Goal: Transaction & Acquisition: Obtain resource

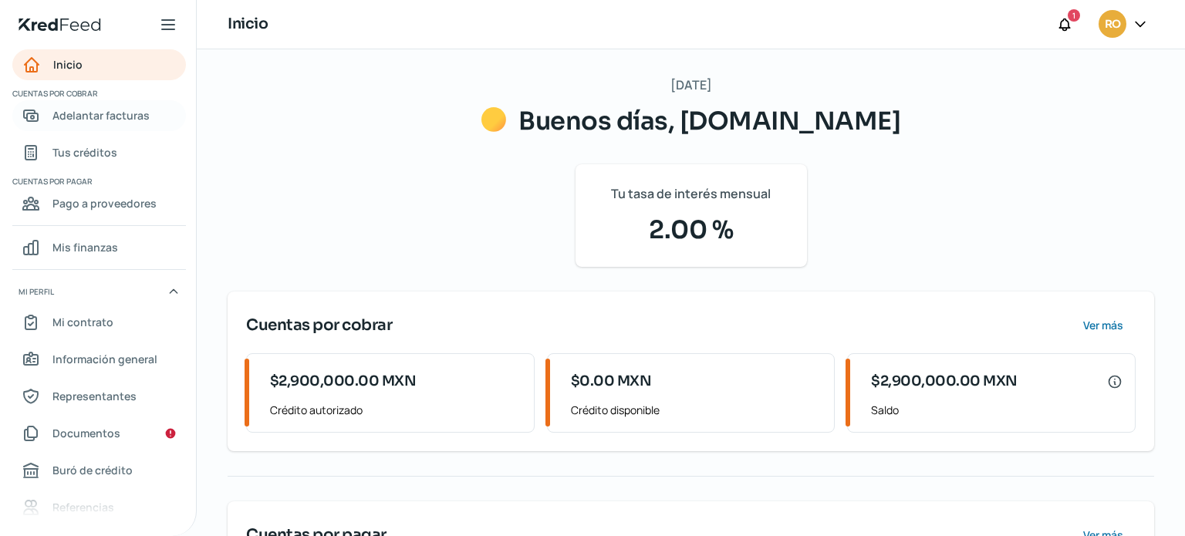
click at [86, 114] on span "Adelantar facturas" at bounding box center [100, 115] width 97 height 19
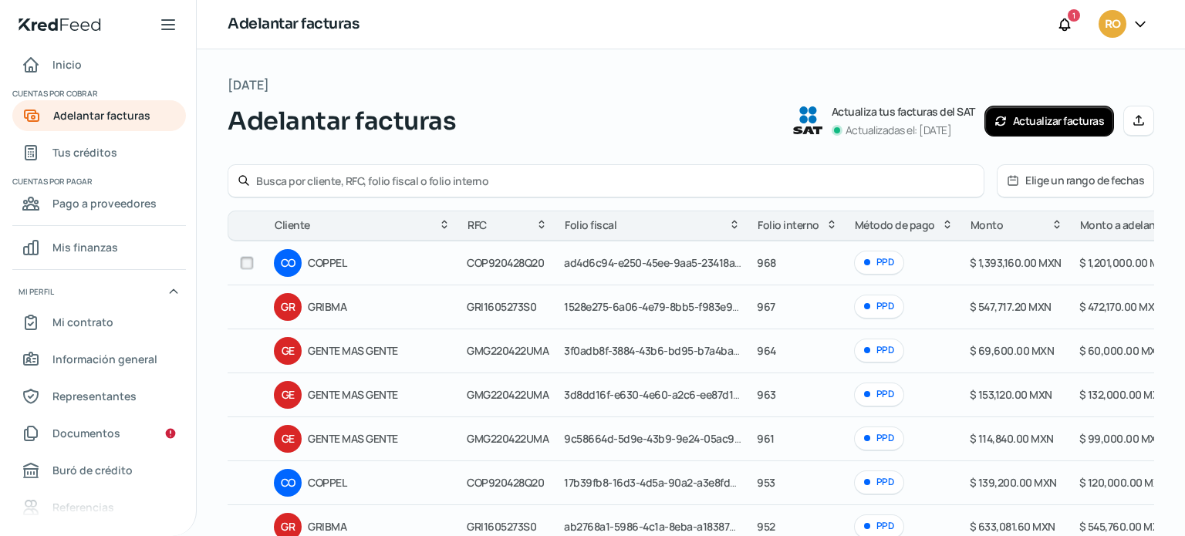
click at [964, 44] on div "Adelantar facturas 1 RO" at bounding box center [691, 24] width 989 height 49
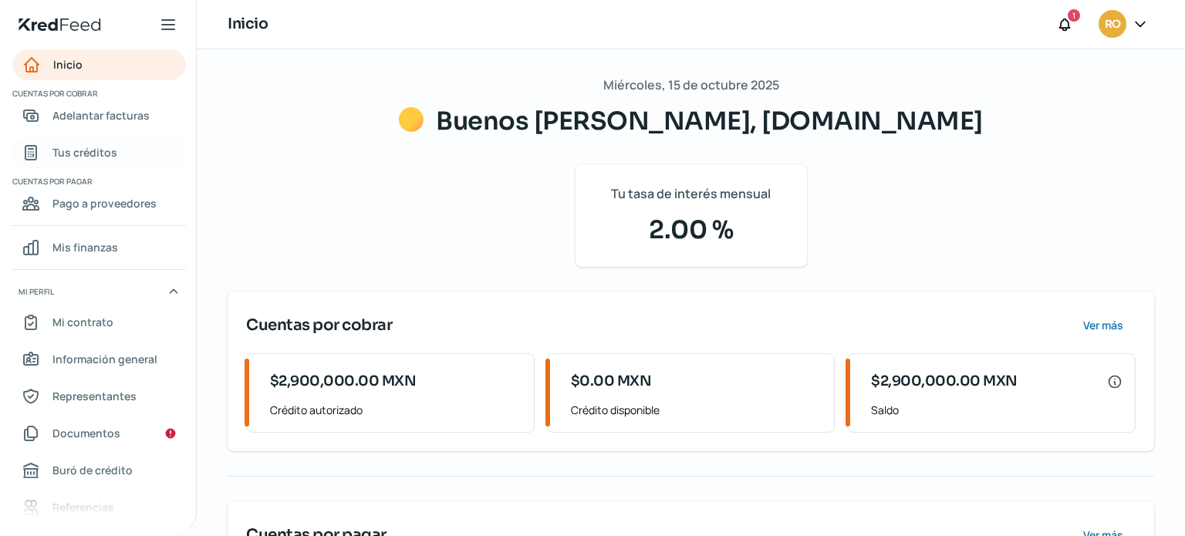
click at [81, 147] on span "Tus créditos" at bounding box center [84, 152] width 65 height 19
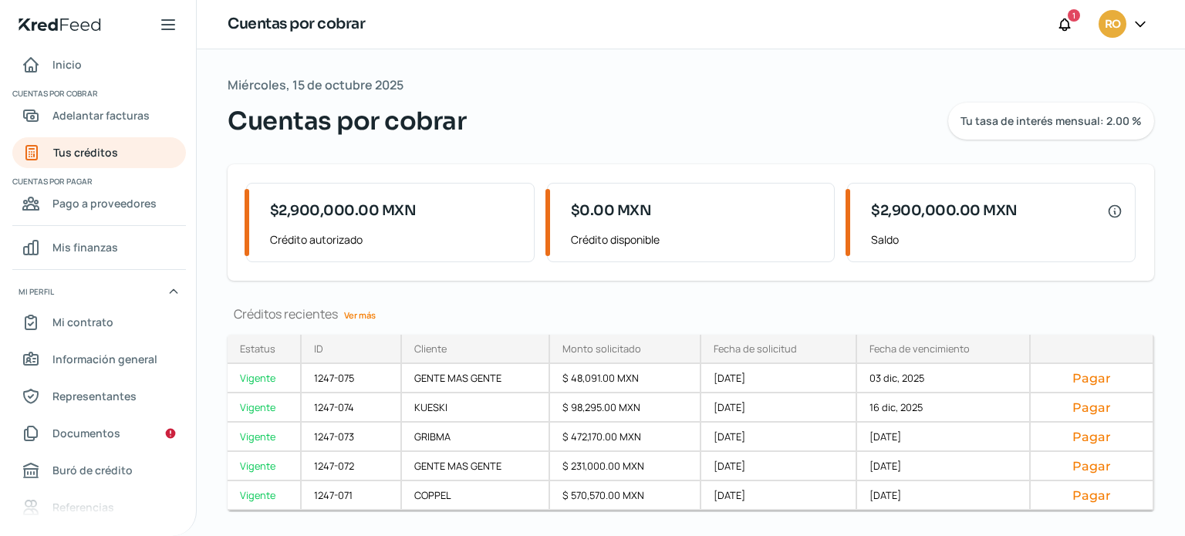
click at [359, 306] on link "Ver más" at bounding box center [360, 315] width 44 height 24
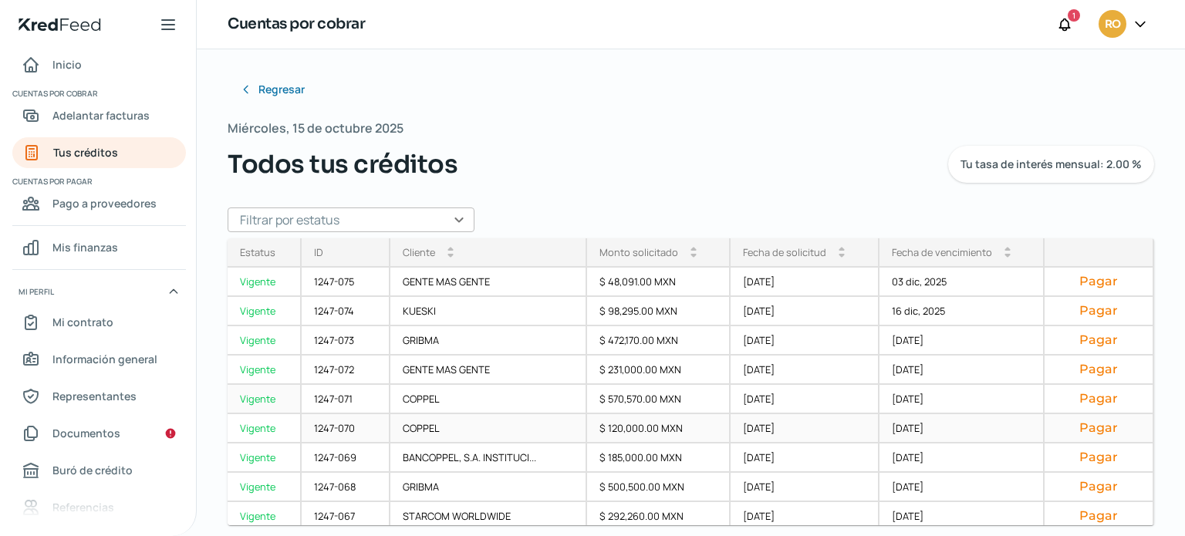
scroll to position [77, 0]
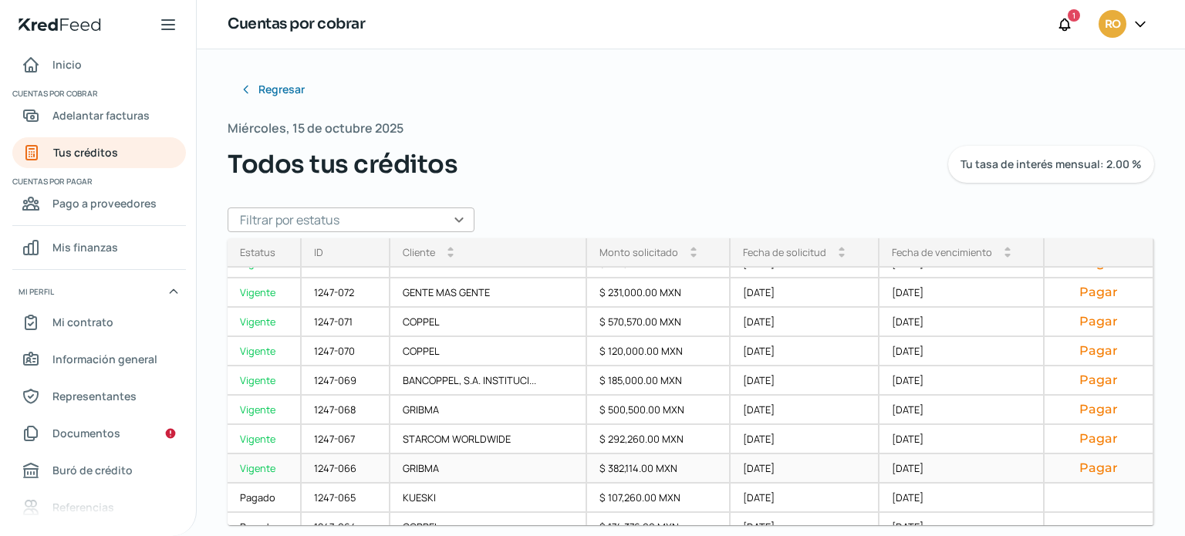
click at [1087, 471] on button "Pagar" at bounding box center [1098, 468] width 83 height 15
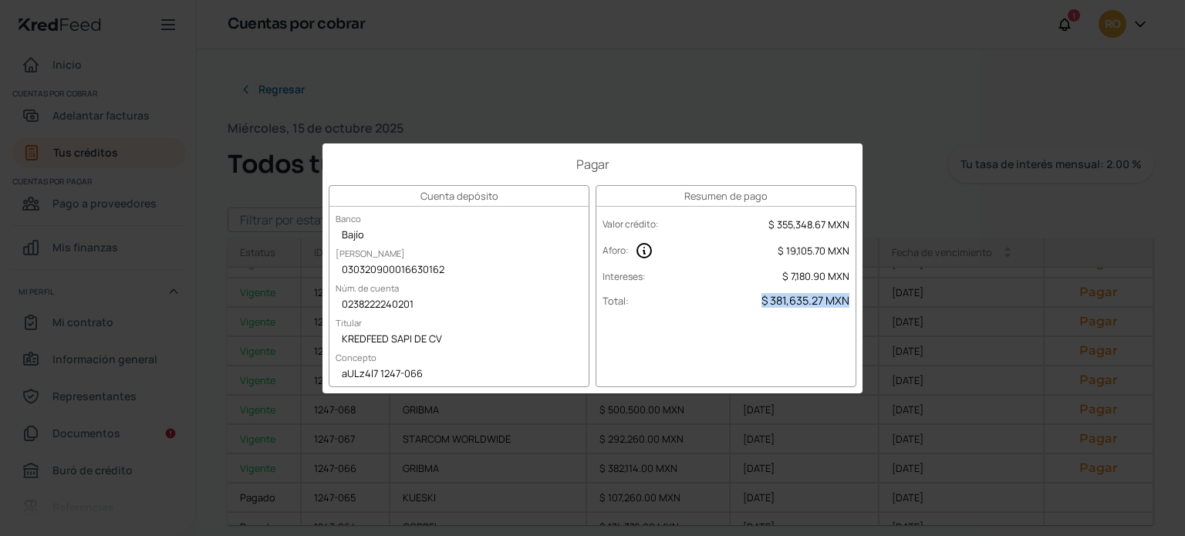
click at [631, 117] on div "Pagar Cuenta depósito Banco Bajío CLABE 030320900016630162 Núm. de cuenta 02382…" at bounding box center [592, 268] width 1185 height 536
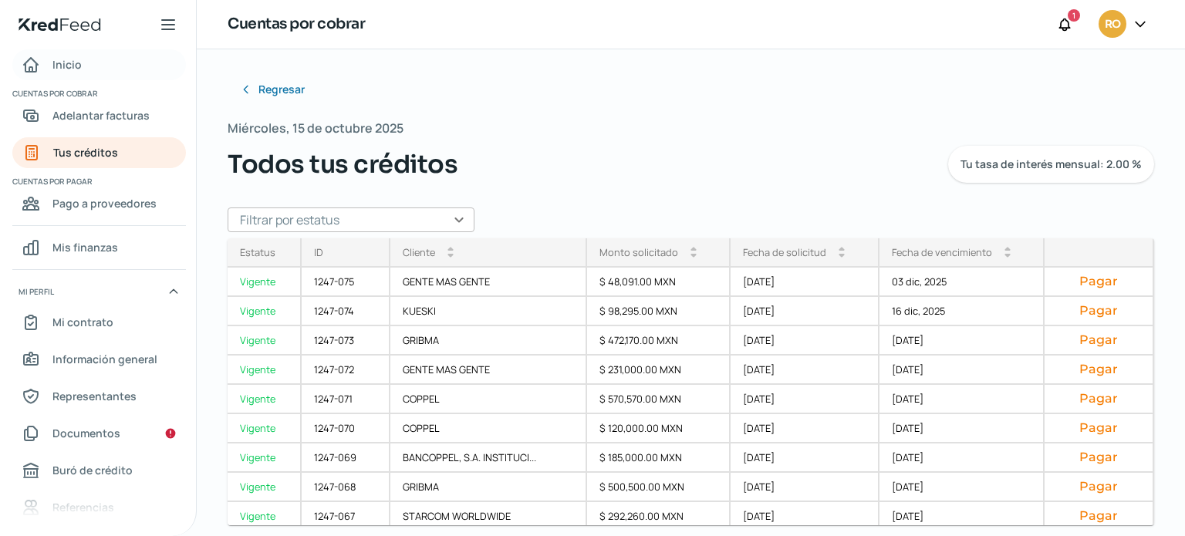
click at [66, 65] on span "Inicio" at bounding box center [66, 64] width 29 height 19
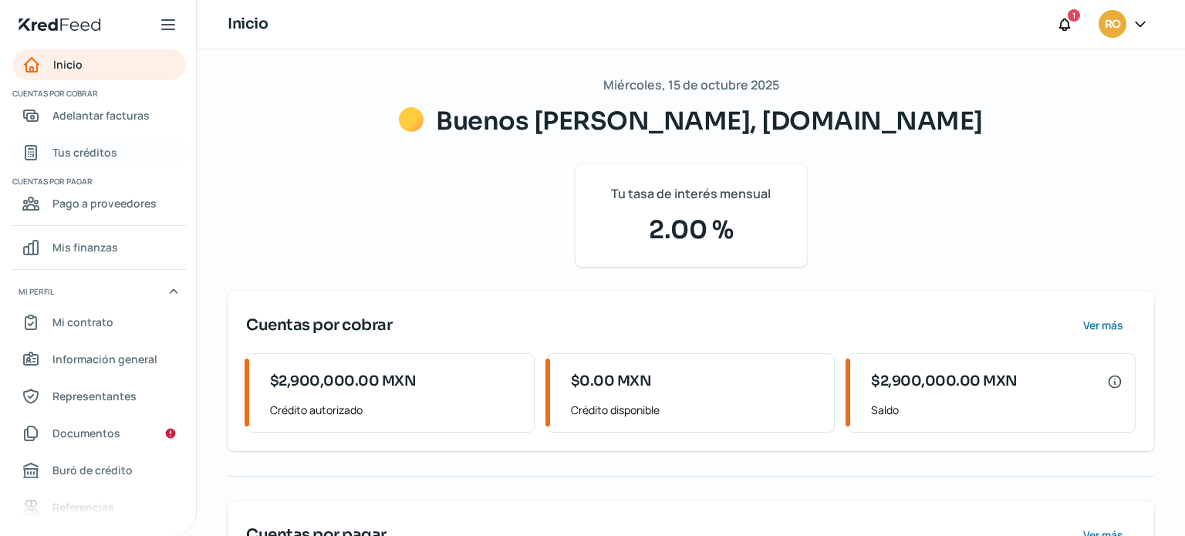
click at [105, 157] on span "Tus créditos" at bounding box center [84, 152] width 65 height 19
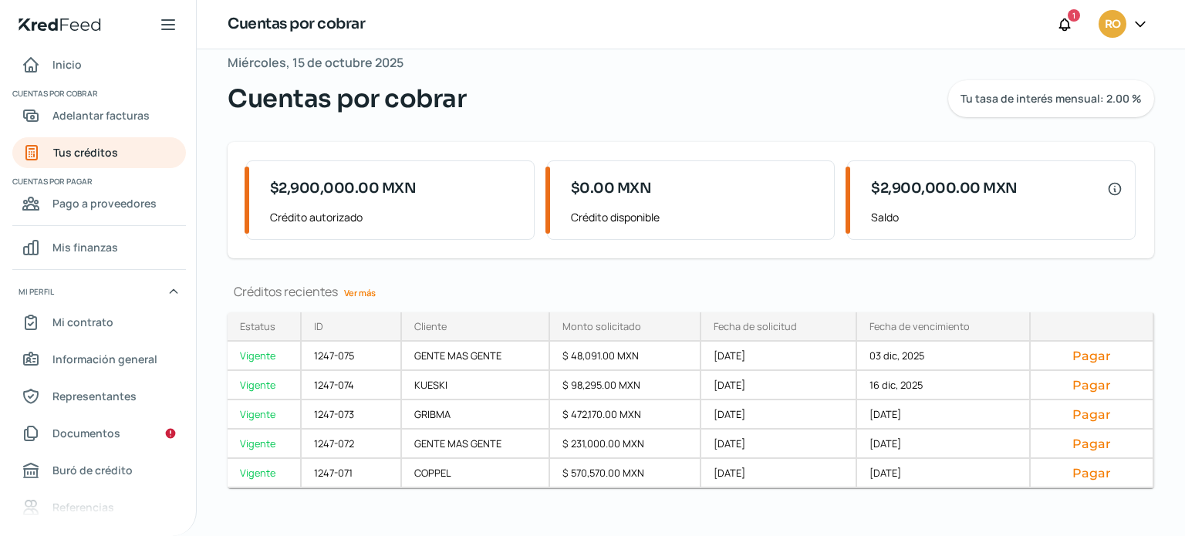
scroll to position [35, 0]
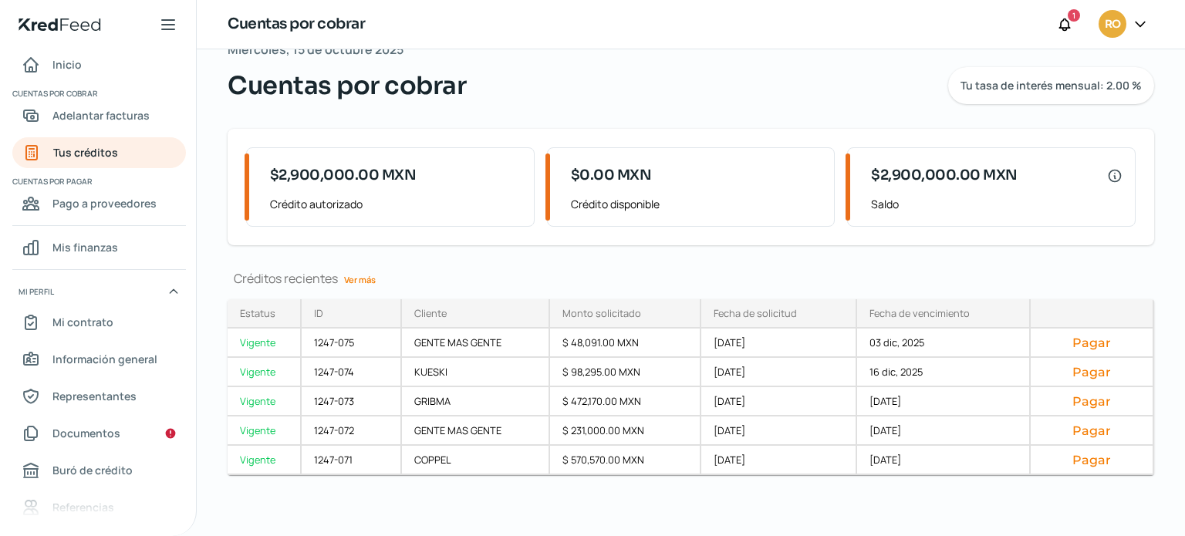
click at [373, 277] on link "Ver más" at bounding box center [360, 280] width 44 height 24
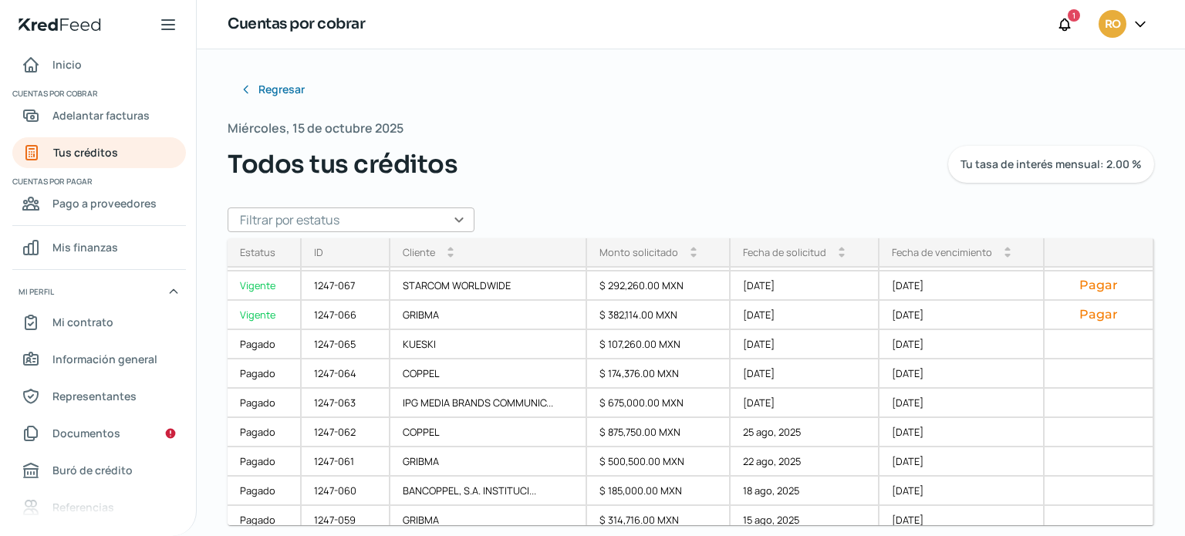
scroll to position [232, 0]
click at [71, 63] on span "Inicio" at bounding box center [66, 64] width 29 height 19
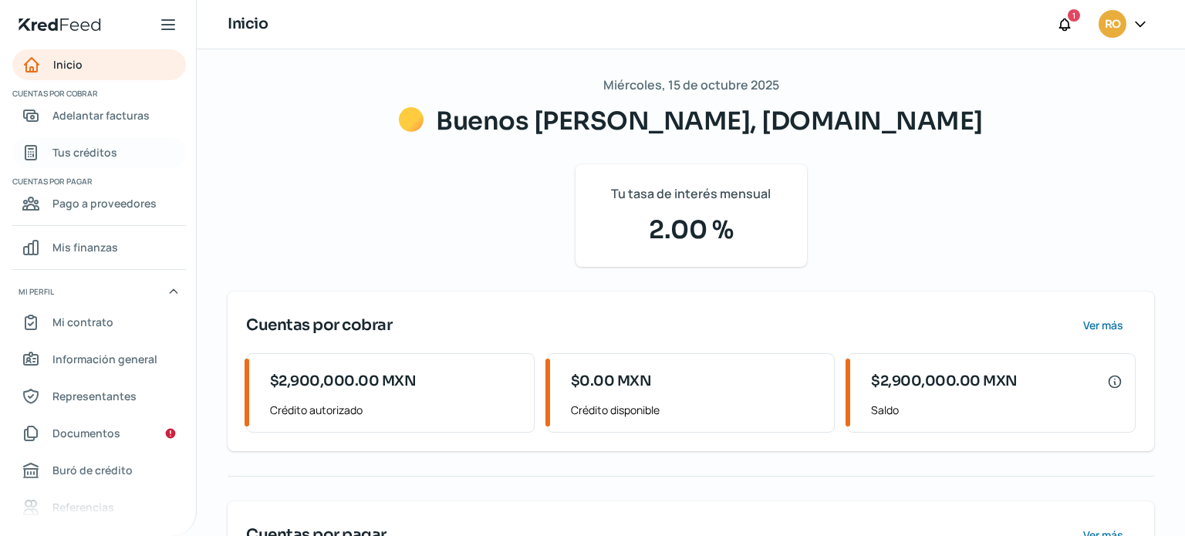
click at [83, 157] on span "Tus créditos" at bounding box center [84, 152] width 65 height 19
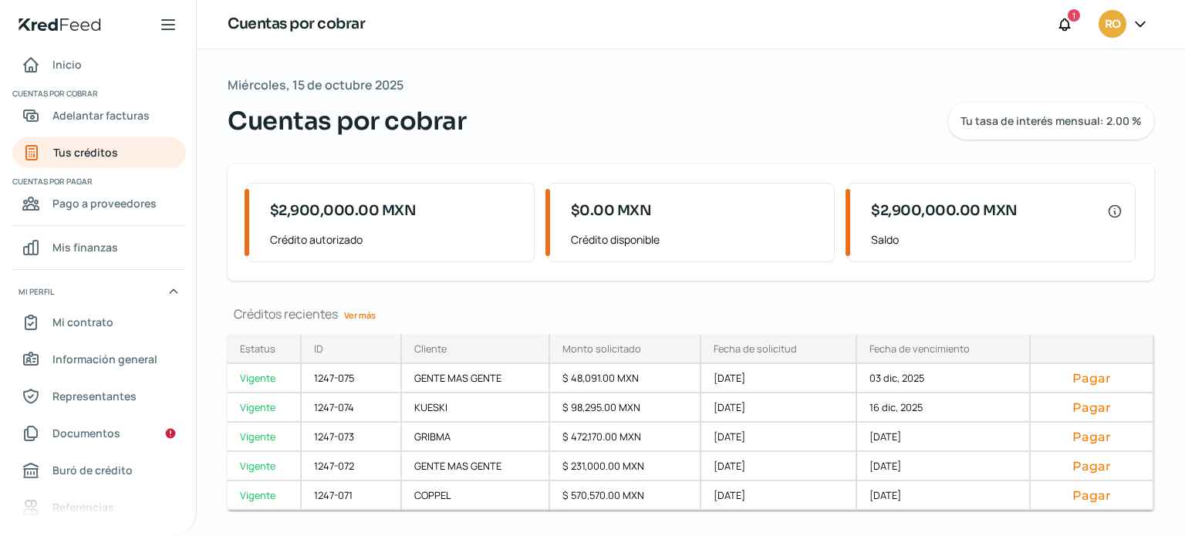
click at [368, 317] on link "Ver más" at bounding box center [360, 315] width 44 height 24
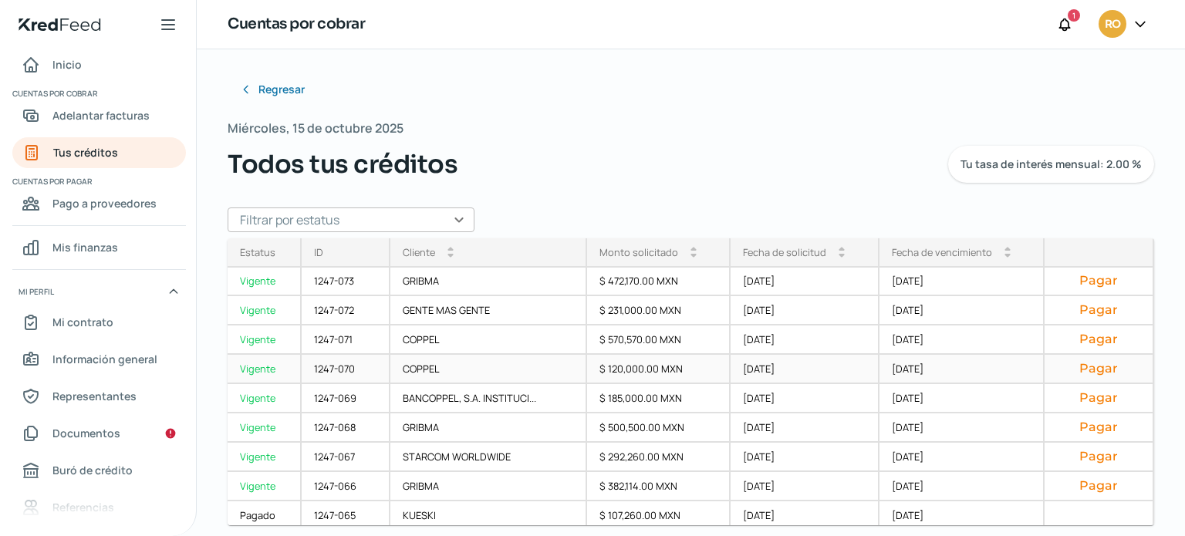
scroll to position [154, 0]
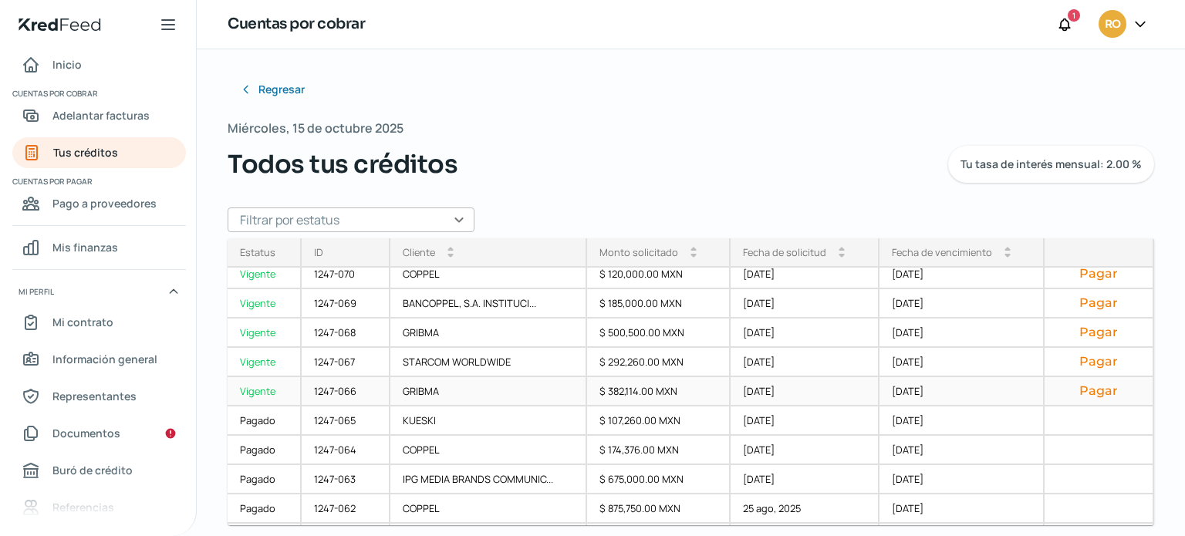
click at [1094, 390] on button "Pagar" at bounding box center [1098, 391] width 83 height 15
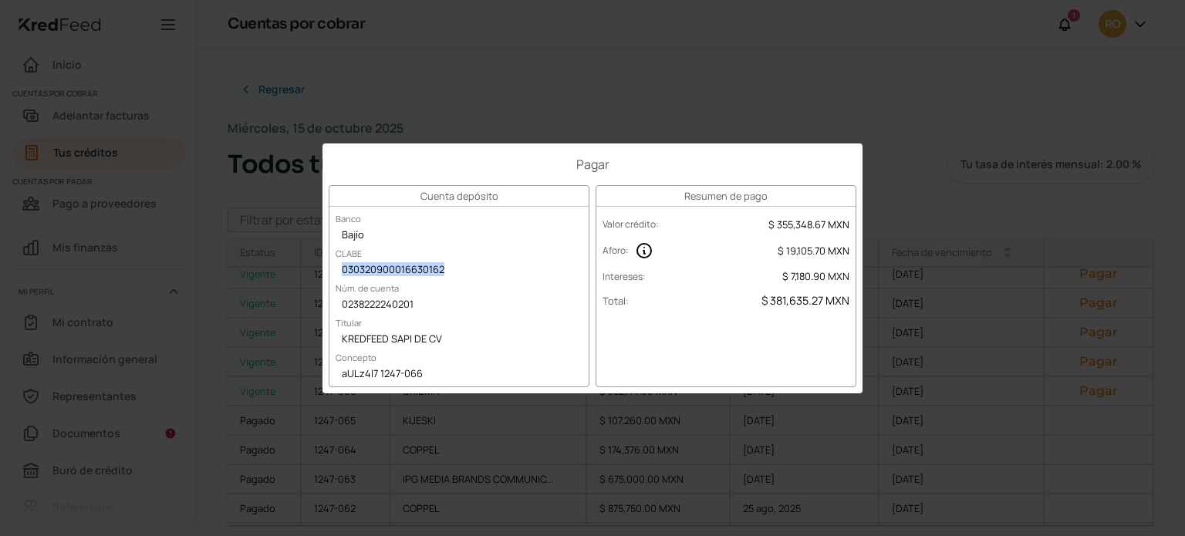
click at [432, 271] on div "030320900016630162" at bounding box center [459, 270] width 259 height 23
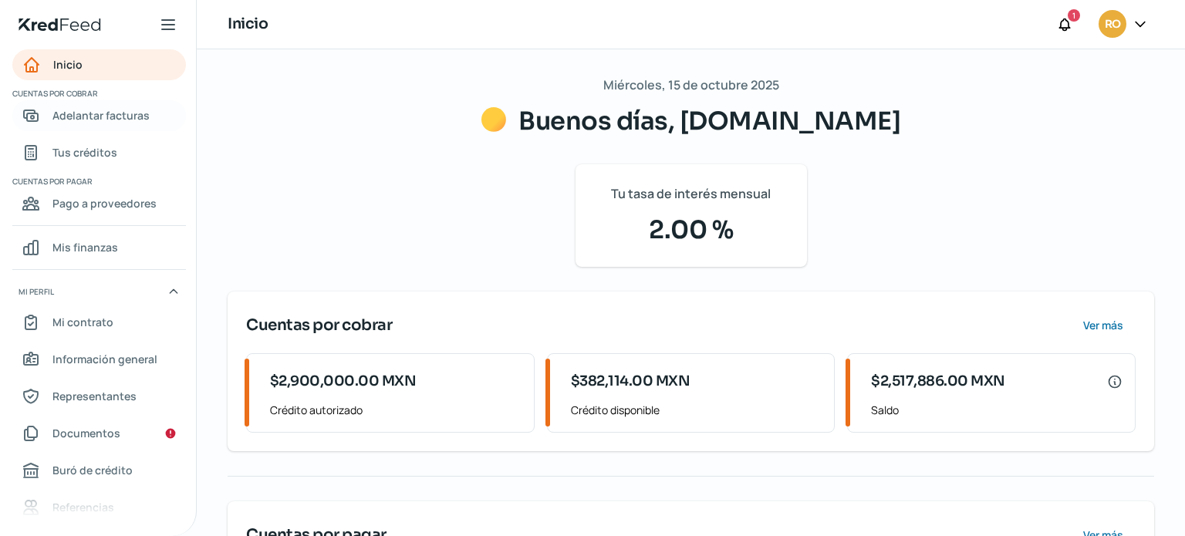
click at [103, 122] on span "Adelantar facturas" at bounding box center [100, 115] width 97 height 19
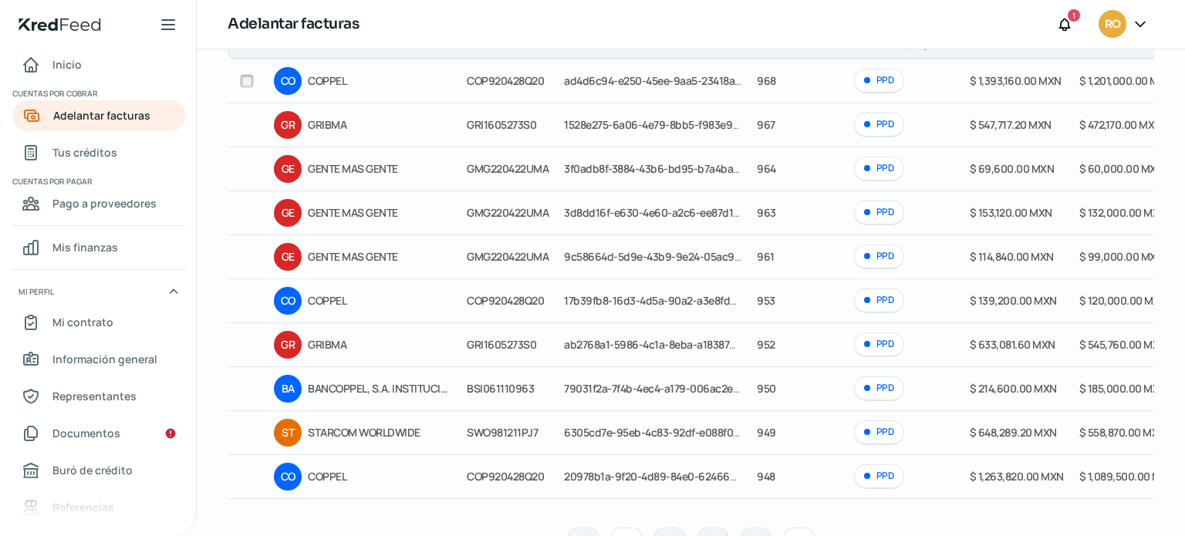
scroll to position [242, 0]
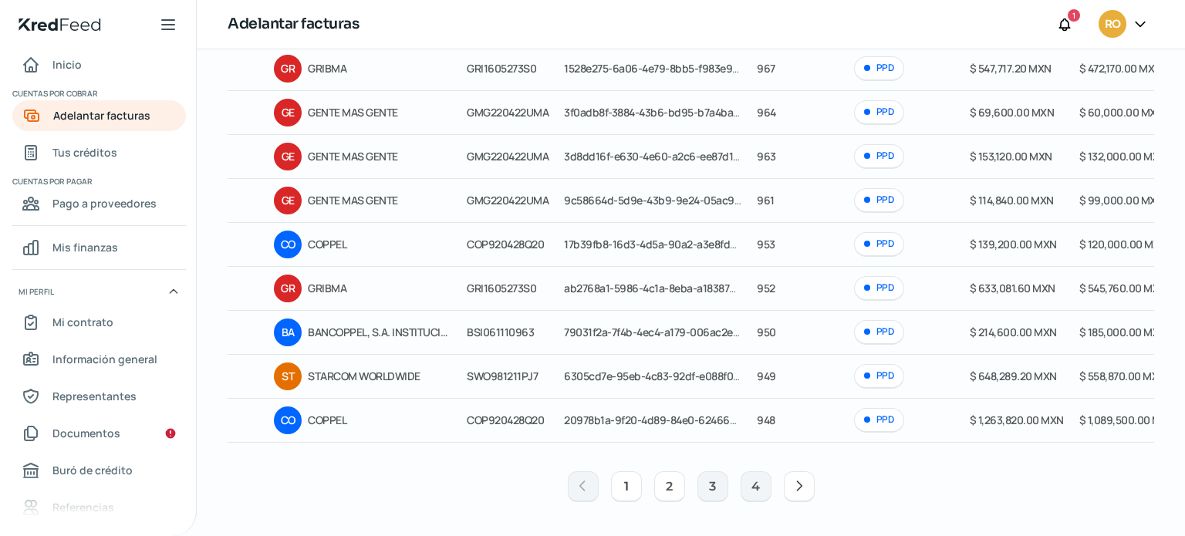
click at [662, 495] on button "2" at bounding box center [669, 487] width 31 height 31
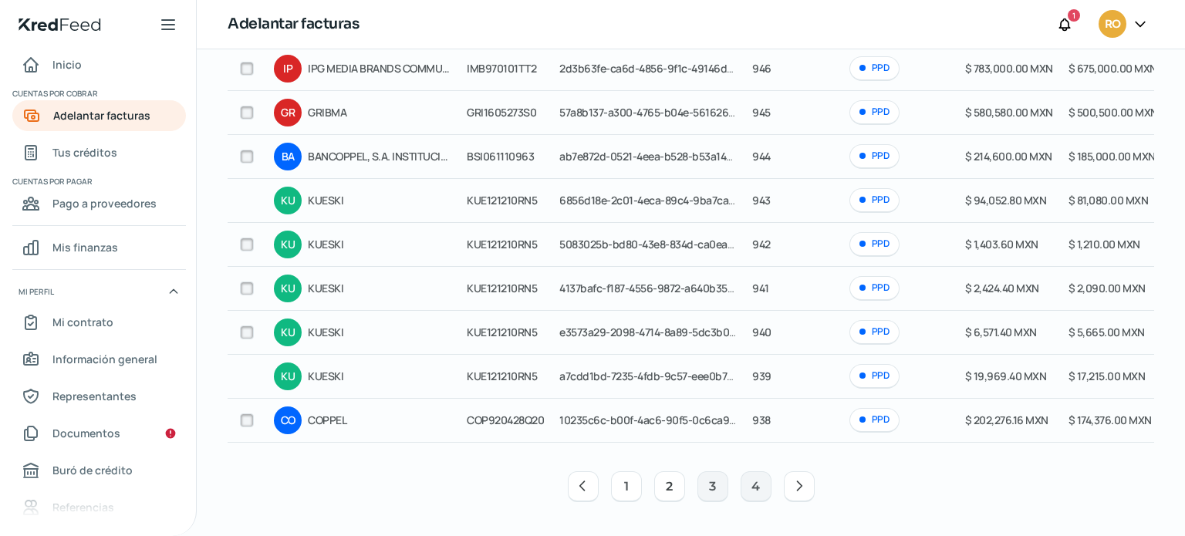
click at [623, 493] on button "1" at bounding box center [626, 487] width 31 height 31
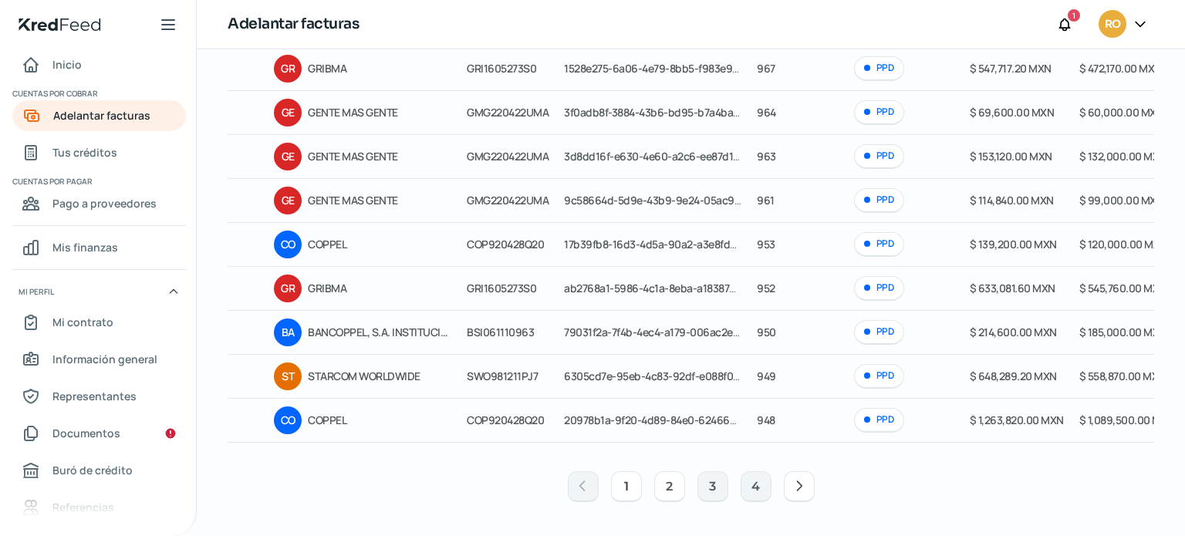
click at [664, 487] on button "2" at bounding box center [669, 487] width 31 height 31
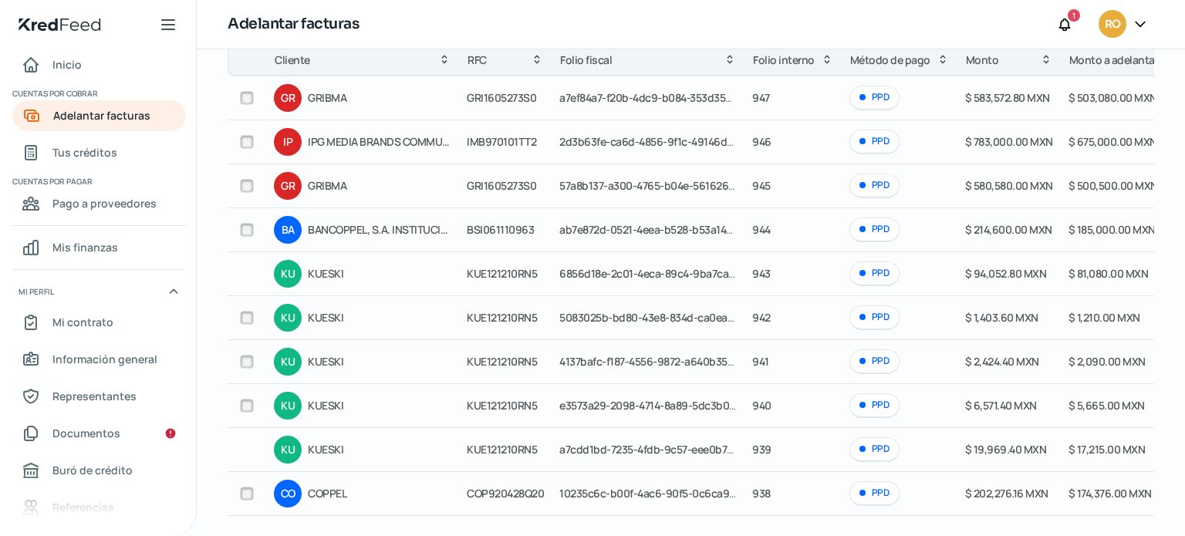
scroll to position [11, 0]
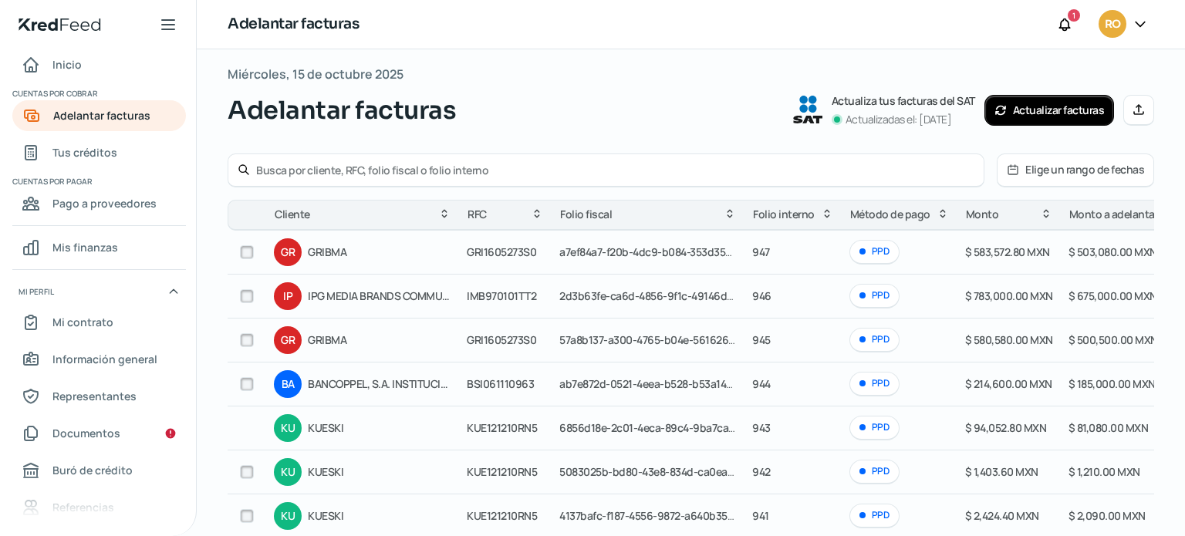
click at [245, 251] on input "checkbox" at bounding box center [247, 252] width 14 height 14
checkbox input "true"
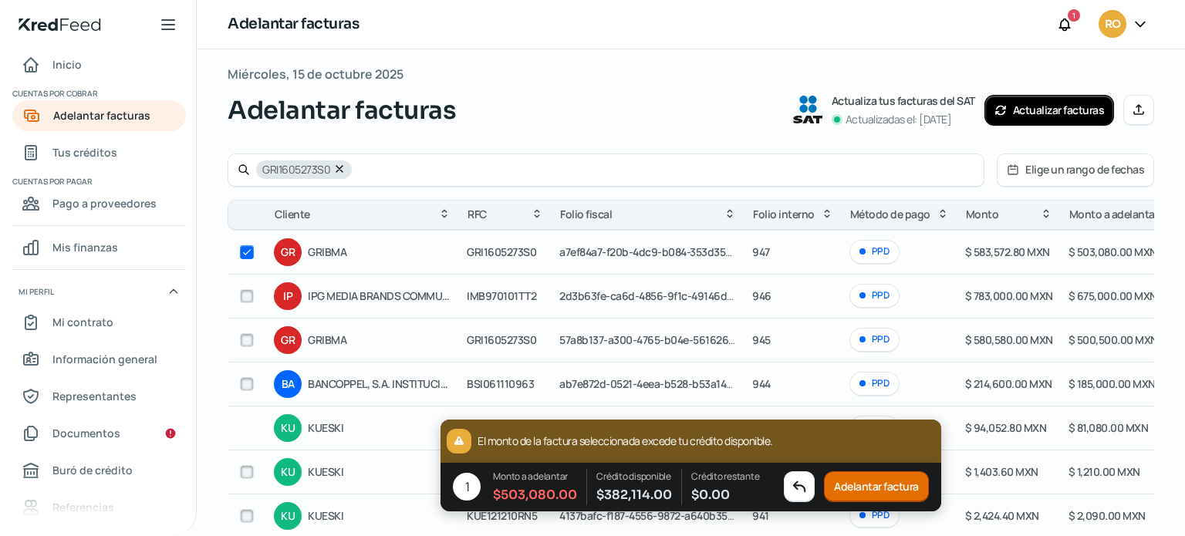
click at [864, 484] on button "Adelantar factura" at bounding box center [876, 487] width 105 height 31
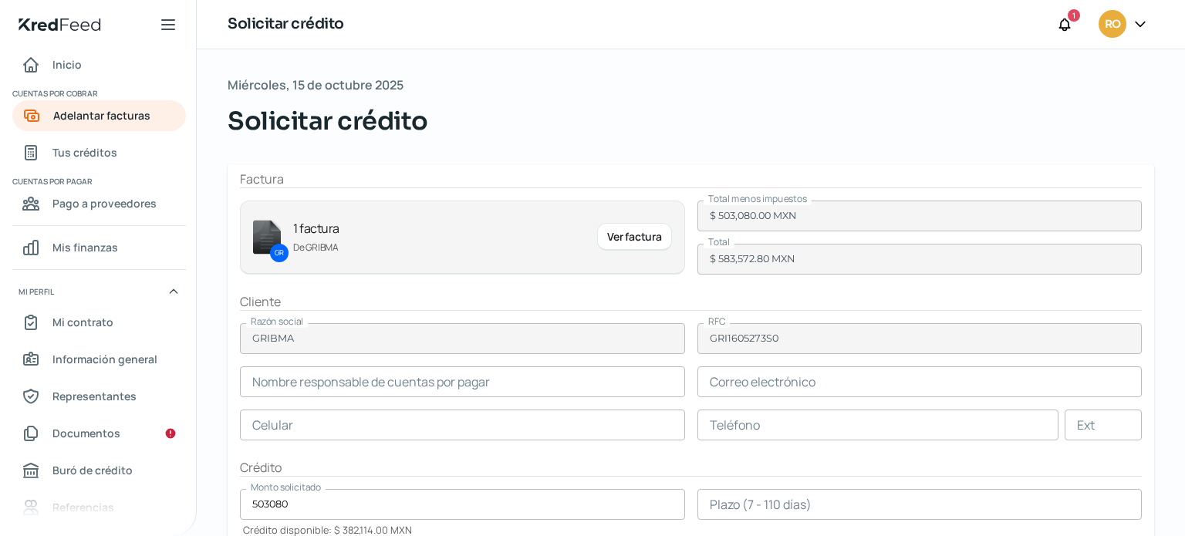
type input "Diana Patricia Villarreal"
type input "dianavillarreal@vexi.mx"
type input "33 - 3441 - 5091"
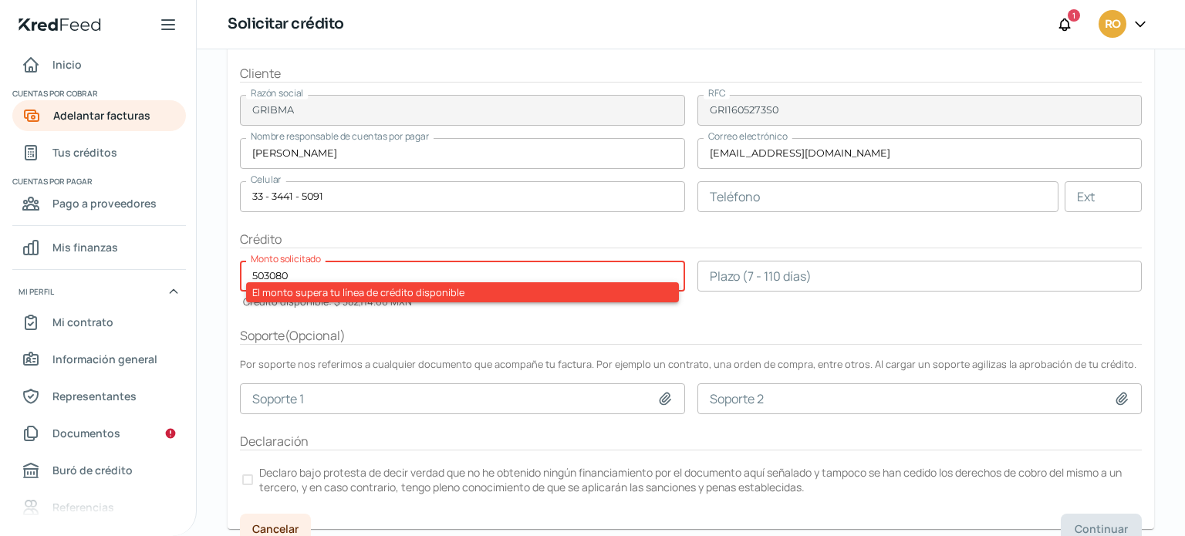
scroll to position [232, 0]
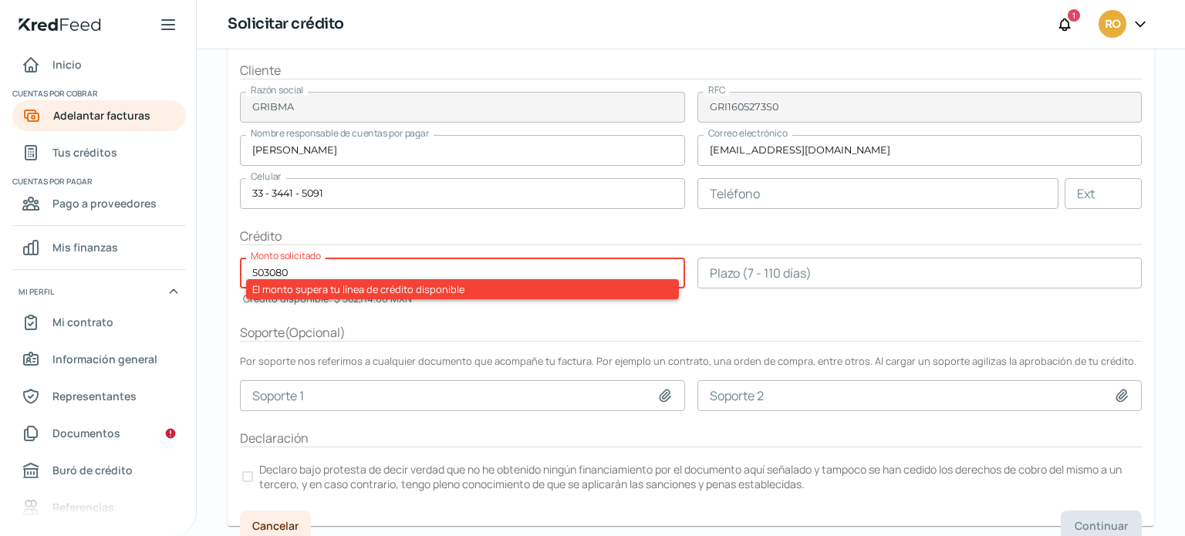
click at [549, 336] on div "Soporte ( Opcional )" at bounding box center [691, 333] width 902 height 18
click at [732, 280] on input "number" at bounding box center [920, 273] width 445 height 31
drag, startPoint x: 299, startPoint y: 262, endPoint x: 216, endPoint y: 265, distance: 82.6
click at [216, 265] on div "Miércoles, 15 de octubre 2025 Solicitar crédito Factura GR 1 factura De GRIBMA …" at bounding box center [691, 184] width 989 height 733
drag, startPoint x: 280, startPoint y: 267, endPoint x: 218, endPoint y: 274, distance: 62.1
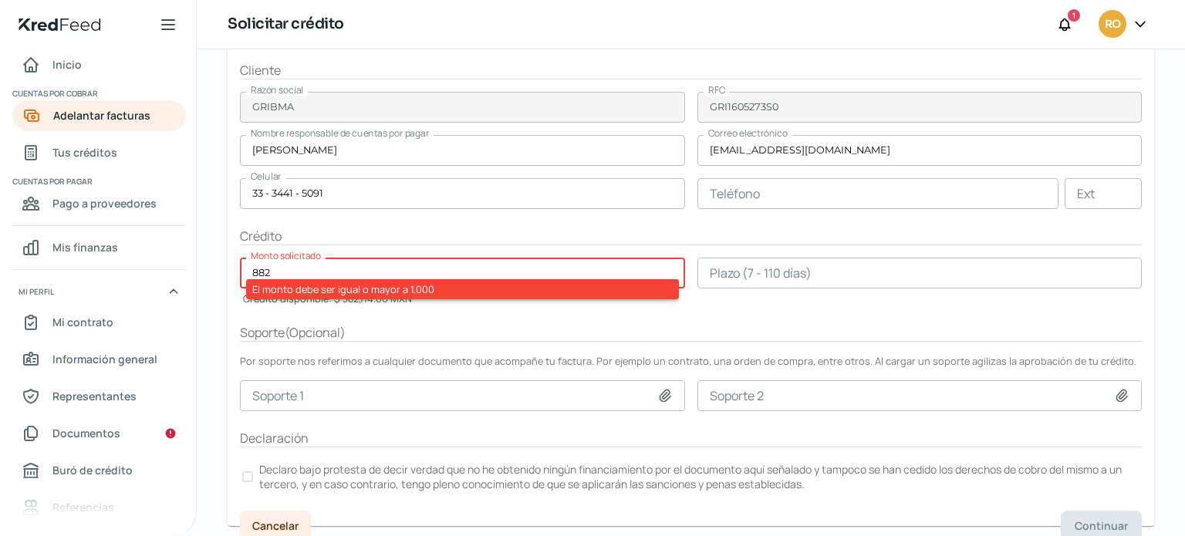
click at [219, 274] on div "Miércoles, 15 de octubre 2025 Solicitar crédito Factura GR 1 factura De GRIBMA …" at bounding box center [691, 184] width 989 height 733
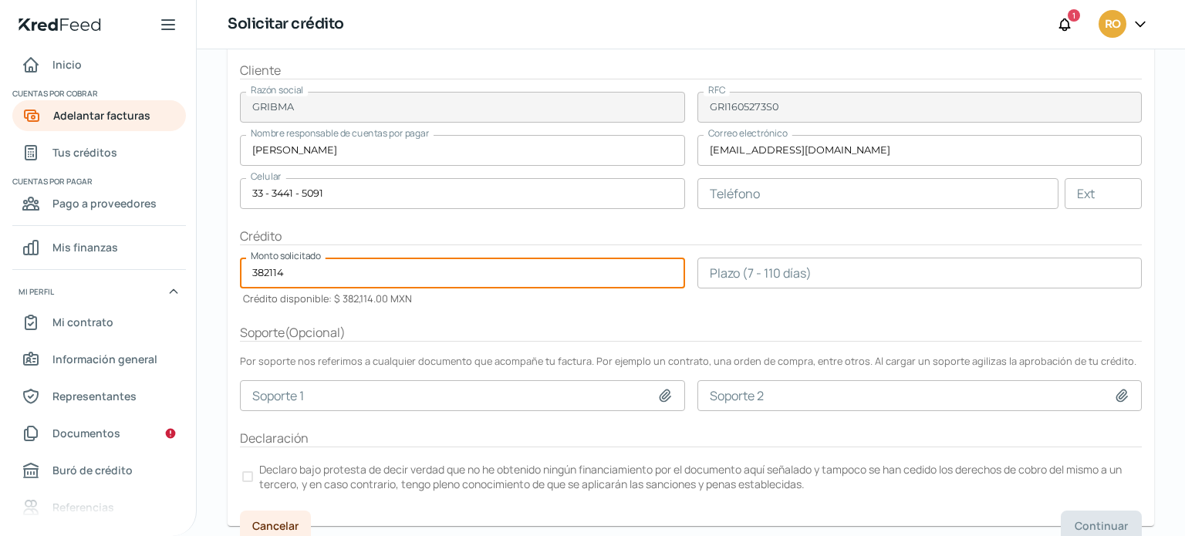
type input "382114"
click at [634, 324] on div "Soporte ( Opcional )" at bounding box center [691, 333] width 902 height 18
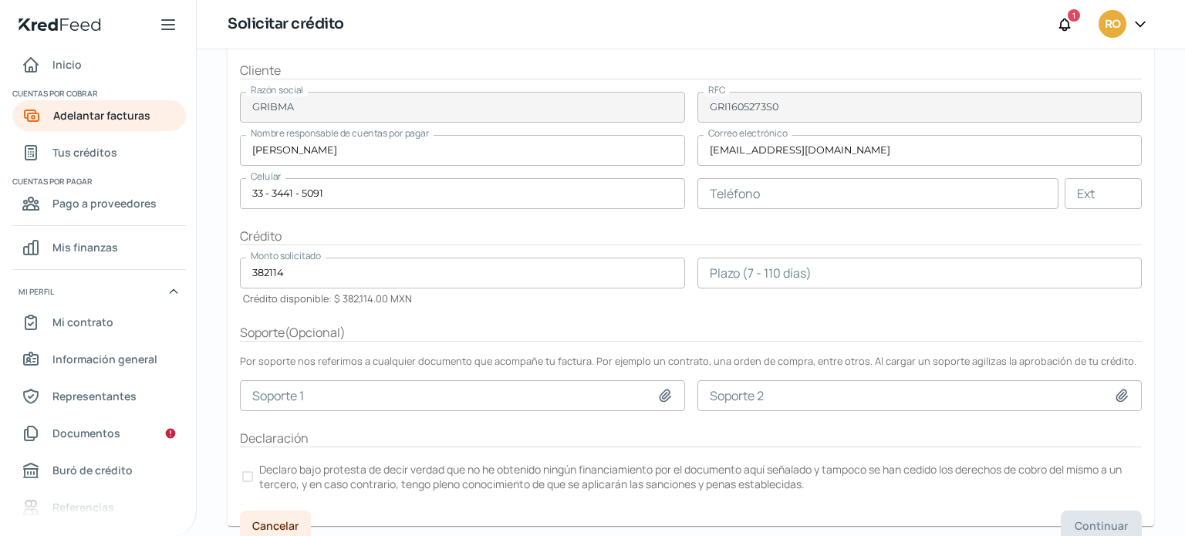
click at [722, 277] on input "number" at bounding box center [920, 273] width 445 height 31
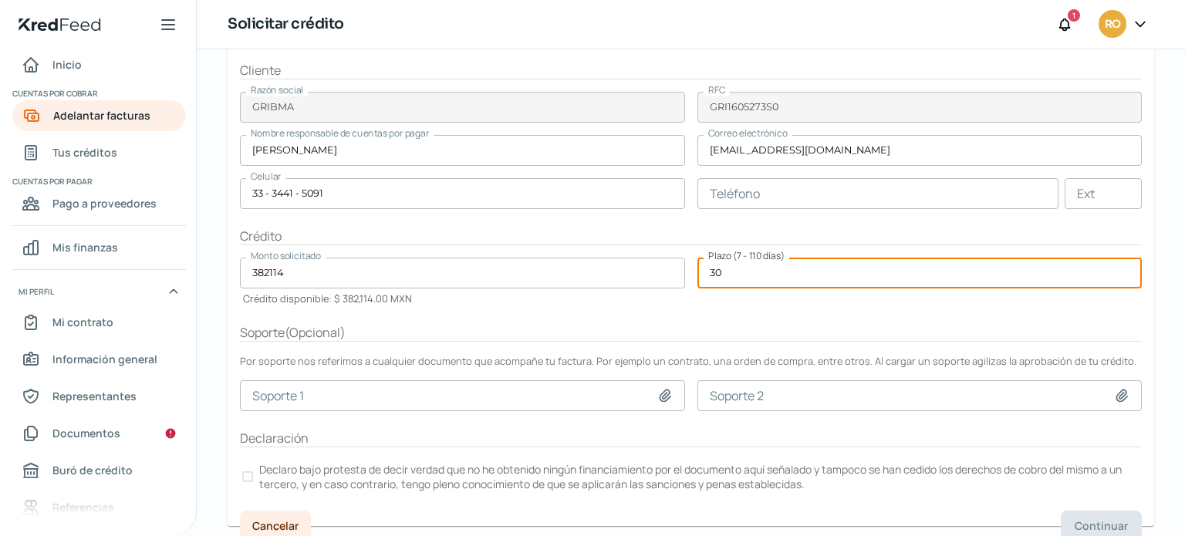
click at [734, 308] on form "Factura GR 1 factura De GRIBMA Ver factura Total menos impuestos $ 503,080.00 M…" at bounding box center [691, 229] width 927 height 593
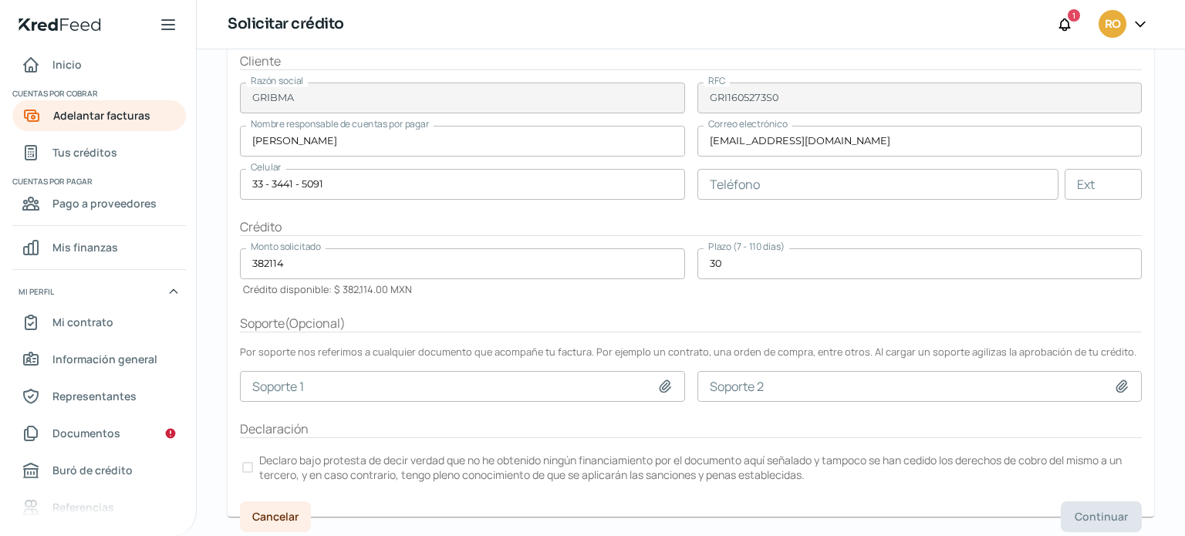
scroll to position [243, 0]
click at [255, 461] on label "Declaro bajo protesta de decir verdad que no he obtenido ningún financiamiento …" at bounding box center [691, 465] width 902 height 34
drag, startPoint x: 1108, startPoint y: 505, endPoint x: 1084, endPoint y: 496, distance: 25.7
click at [1107, 509] on span "Continuar" at bounding box center [1101, 514] width 53 height 11
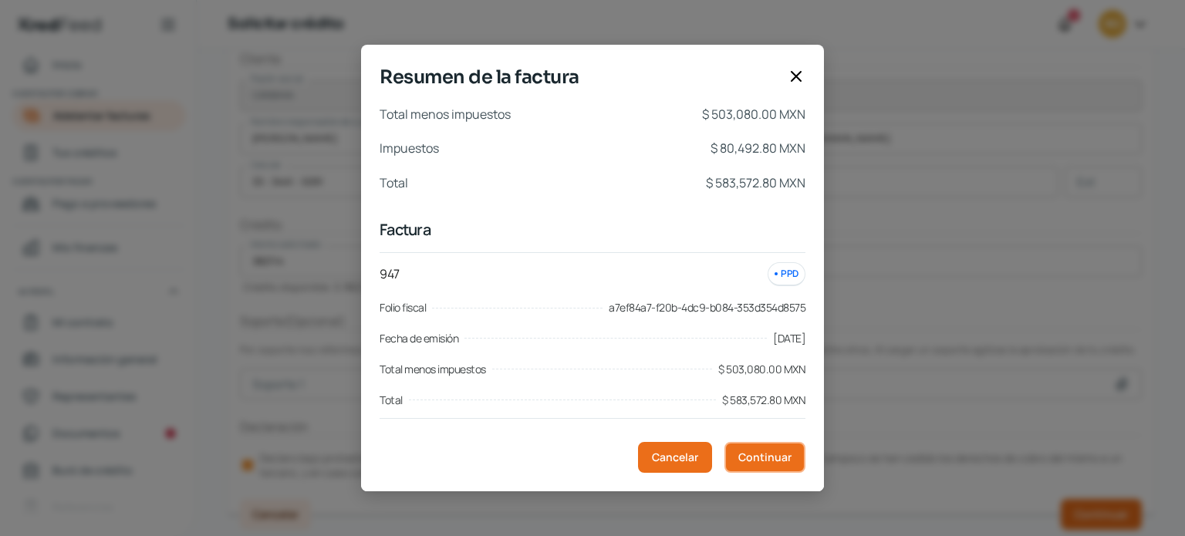
click at [766, 449] on button "Continuar" at bounding box center [765, 457] width 81 height 31
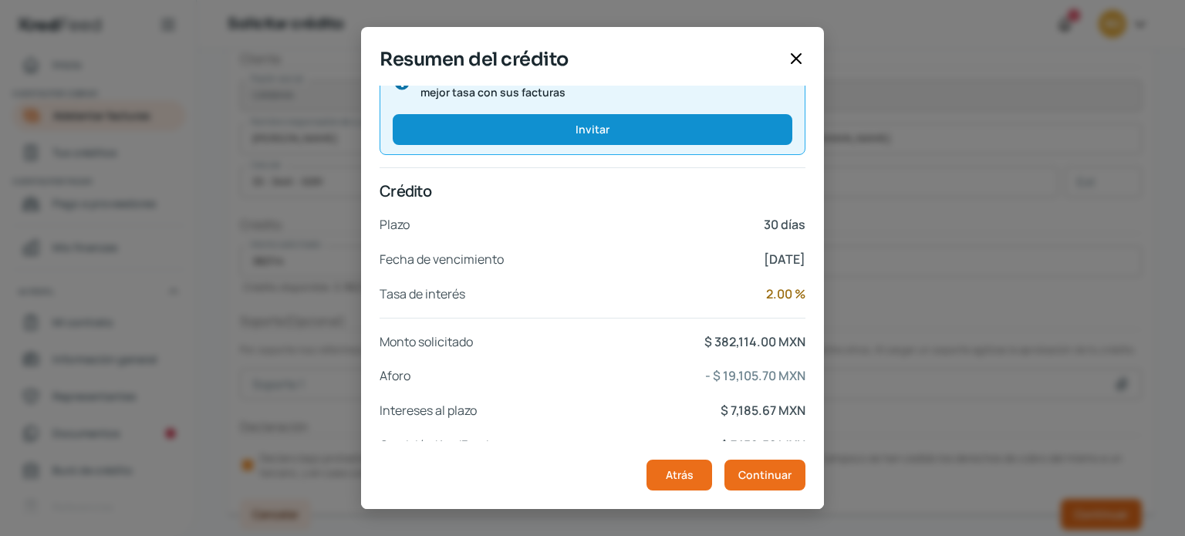
scroll to position [293, 0]
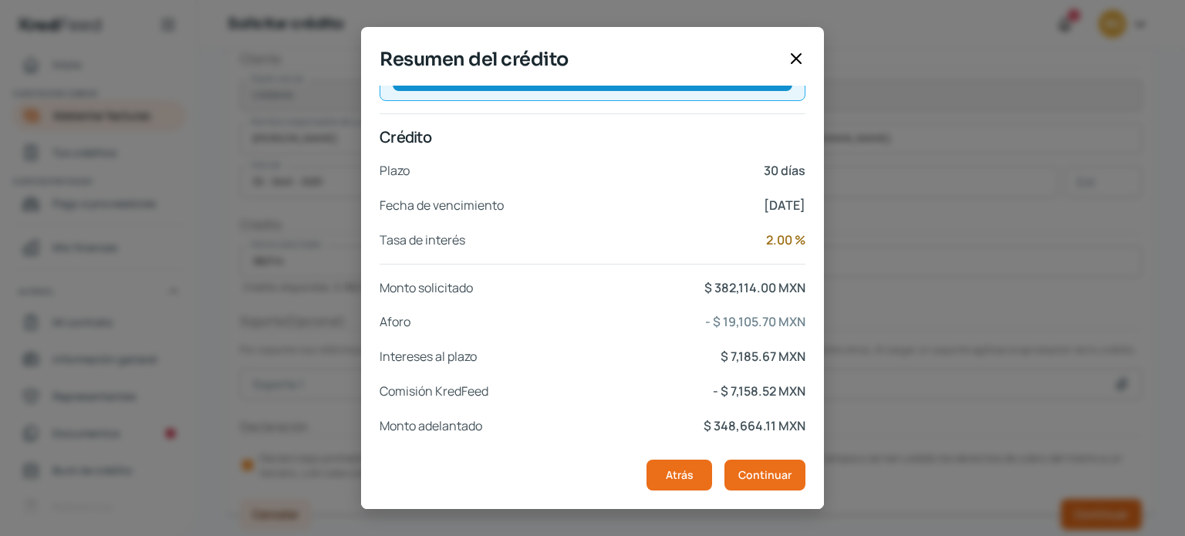
drag, startPoint x: 738, startPoint y: 377, endPoint x: 771, endPoint y: 391, distance: 36.3
click at [770, 392] on header "Plazo 30 días Fecha de vencimiento 14 nov, 2025 Tasa de interés 2.00 % Monto so…" at bounding box center [593, 298] width 426 height 277
click at [775, 384] on p "- $ 7,158.52 MXN" at bounding box center [759, 391] width 93 height 22
click at [691, 481] on span "Atrás" at bounding box center [680, 475] width 28 height 11
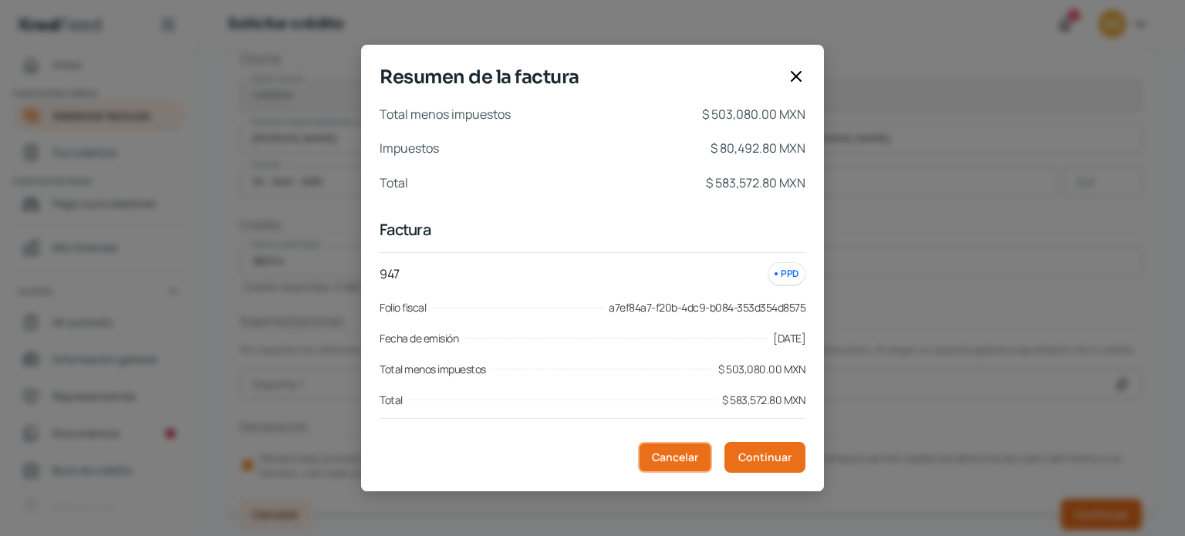
click at [680, 462] on span "Cancelar" at bounding box center [675, 457] width 46 height 11
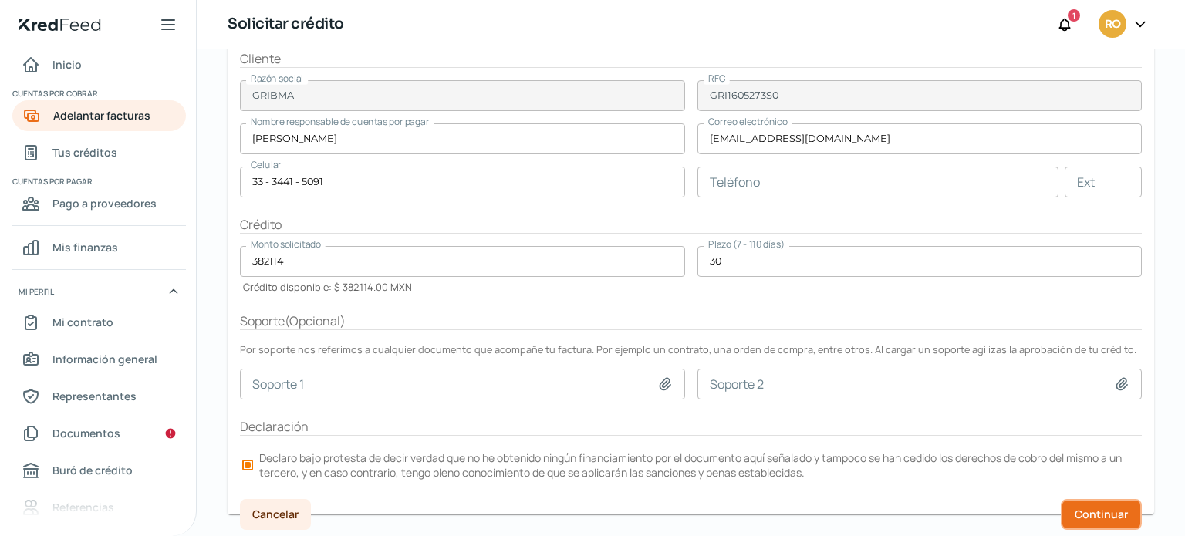
click at [1090, 502] on button "Continuar" at bounding box center [1101, 514] width 81 height 31
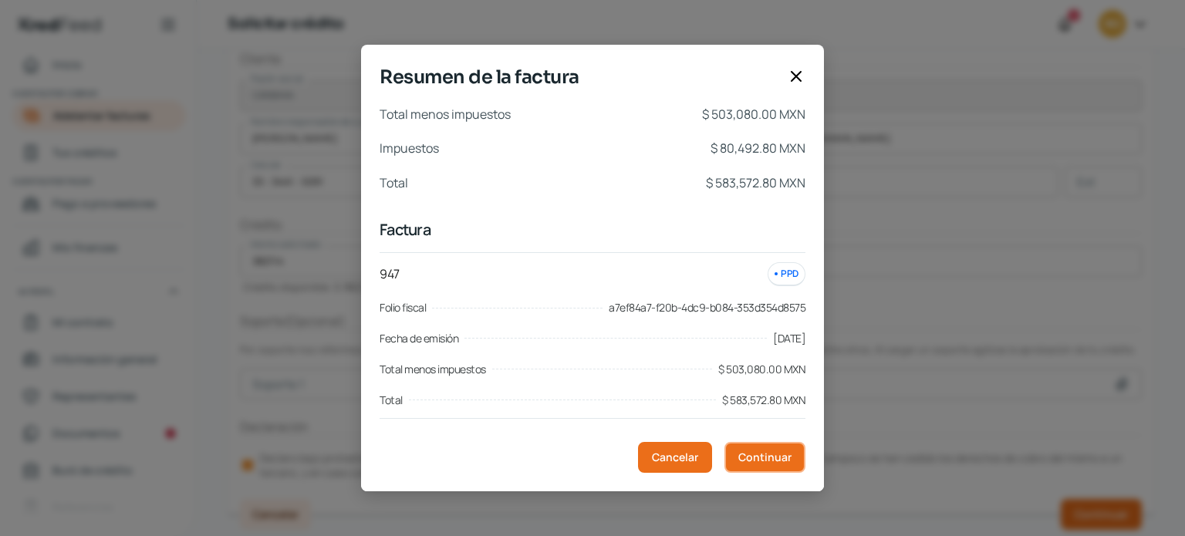
click at [774, 461] on span "Continuar" at bounding box center [765, 457] width 53 height 11
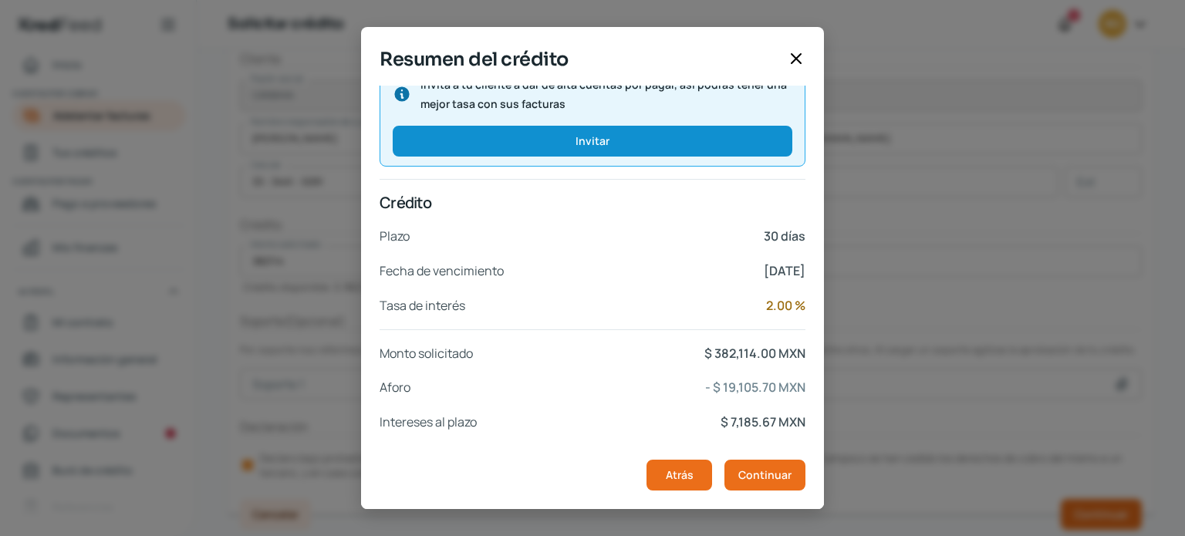
scroll to position [293, 0]
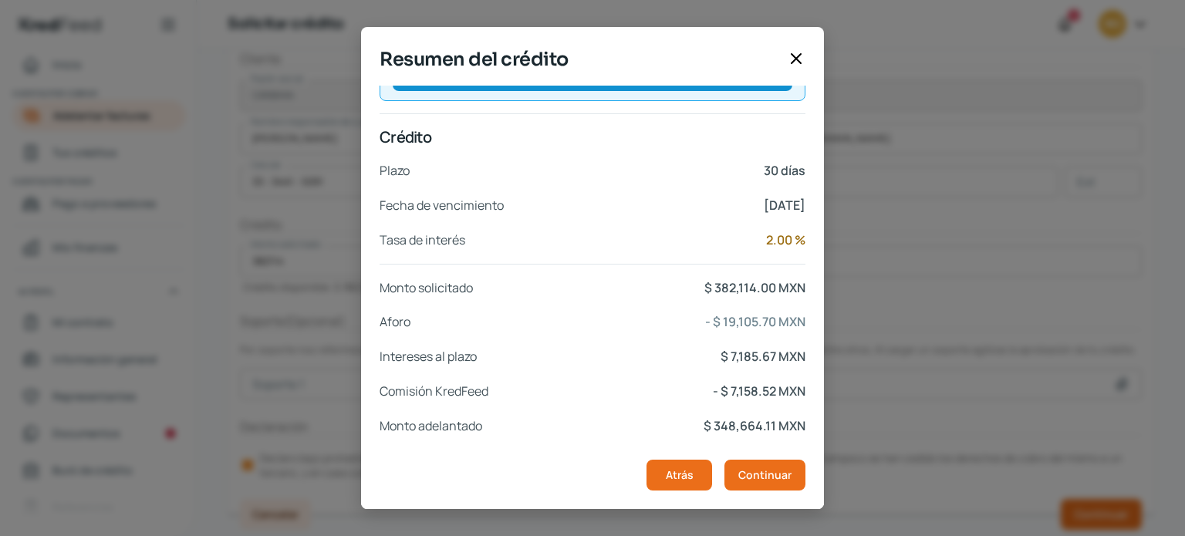
click at [1148, 293] on div "Resumen del crédito Cliente Razón social GRIBMA RFC GRI1605273S0 Nombre Diana P…" at bounding box center [592, 268] width 1185 height 536
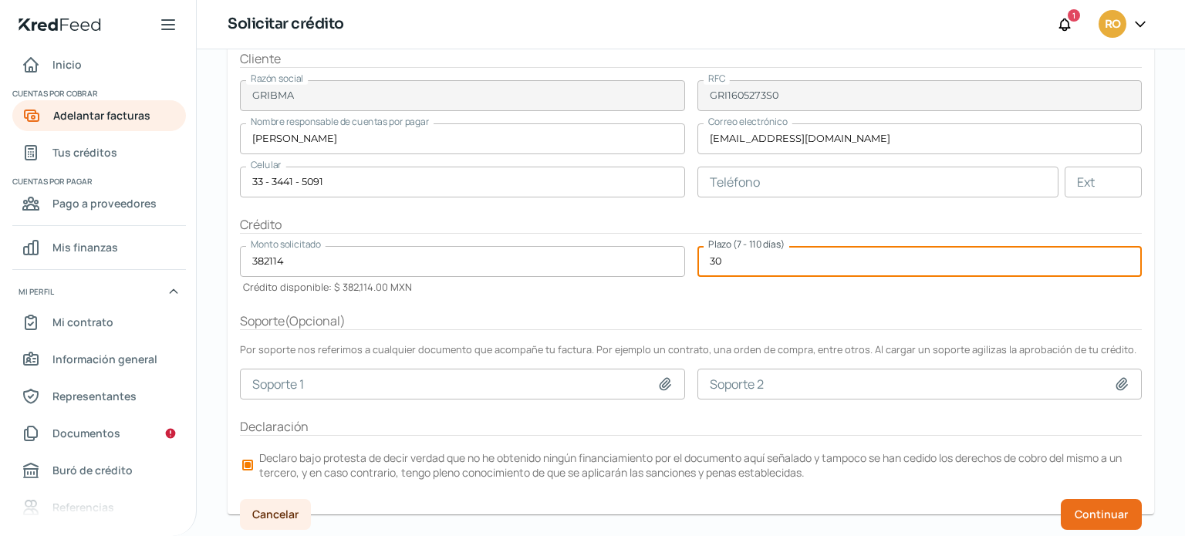
drag, startPoint x: 725, startPoint y: 263, endPoint x: 685, endPoint y: 259, distance: 40.4
click at [685, 259] on form "Factura GR 1 factura De GRIBMA Ver factura Total menos impuestos $ 503,080.00 M…" at bounding box center [691, 217] width 927 height 593
click at [1077, 512] on span "Continuar" at bounding box center [1101, 514] width 53 height 11
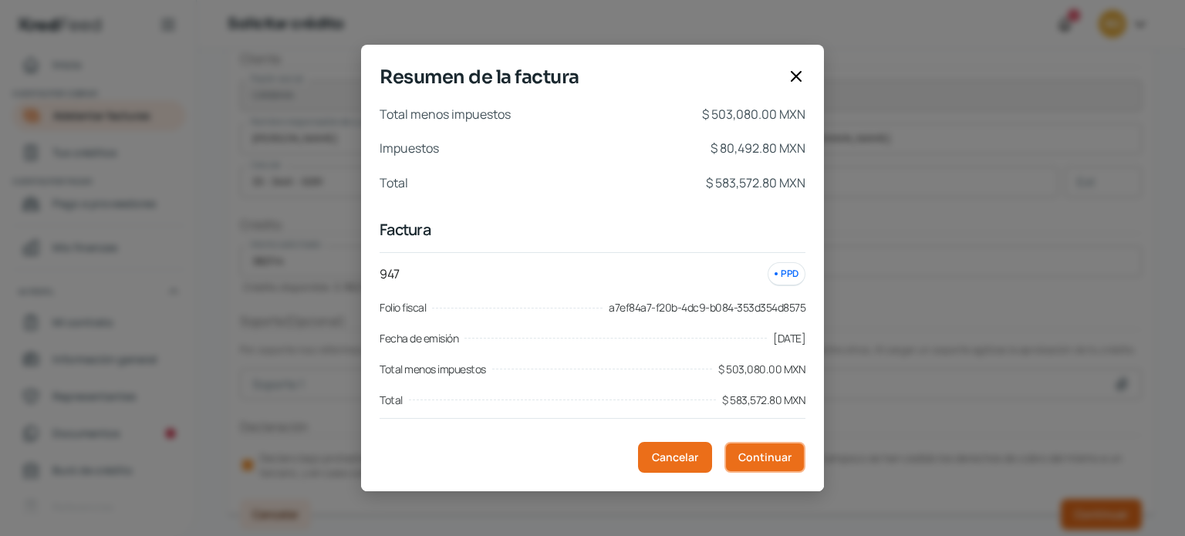
click at [786, 455] on span "Continuar" at bounding box center [765, 457] width 53 height 11
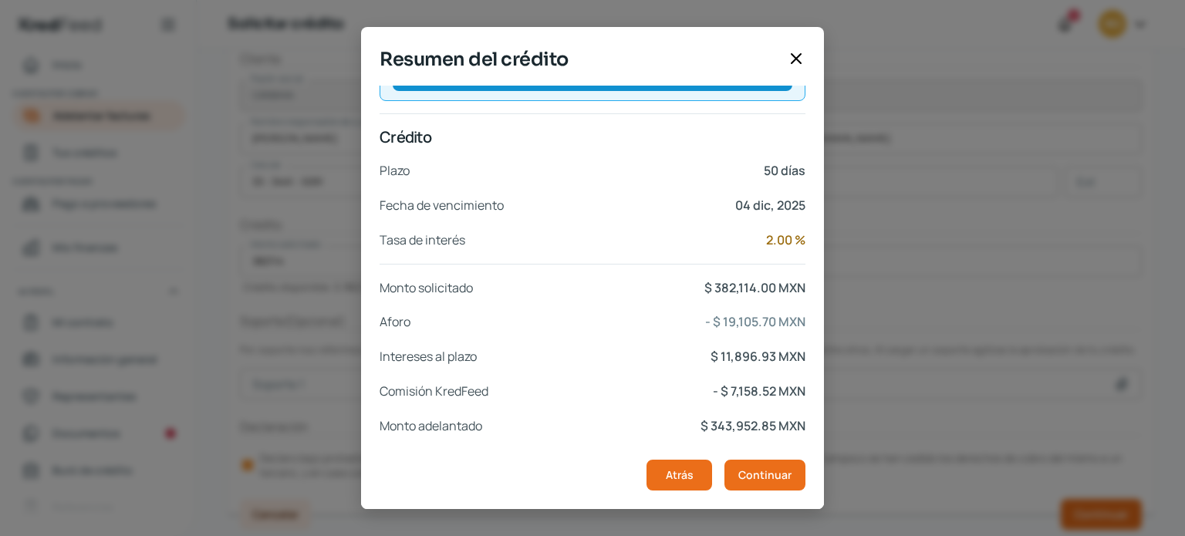
click at [796, 61] on icon at bounding box center [796, 58] width 19 height 19
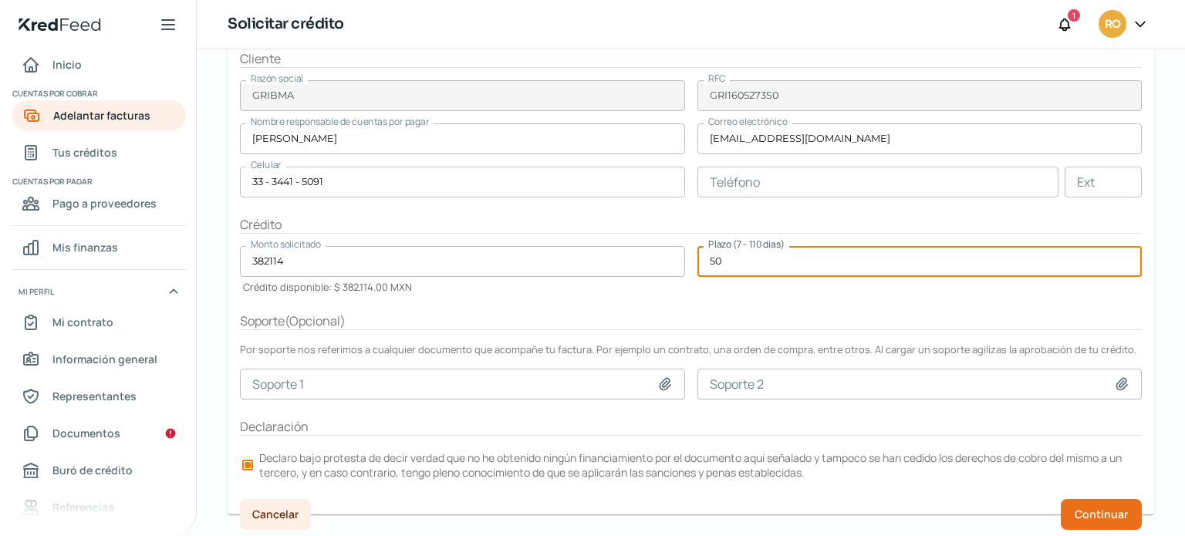
drag, startPoint x: 742, startPoint y: 263, endPoint x: 682, endPoint y: 252, distance: 60.5
click at [682, 252] on form "Factura GR 1 factura De GRIBMA Ver factura Total menos impuestos $ 503,080.00 M…" at bounding box center [691, 217] width 927 height 593
type input "40"
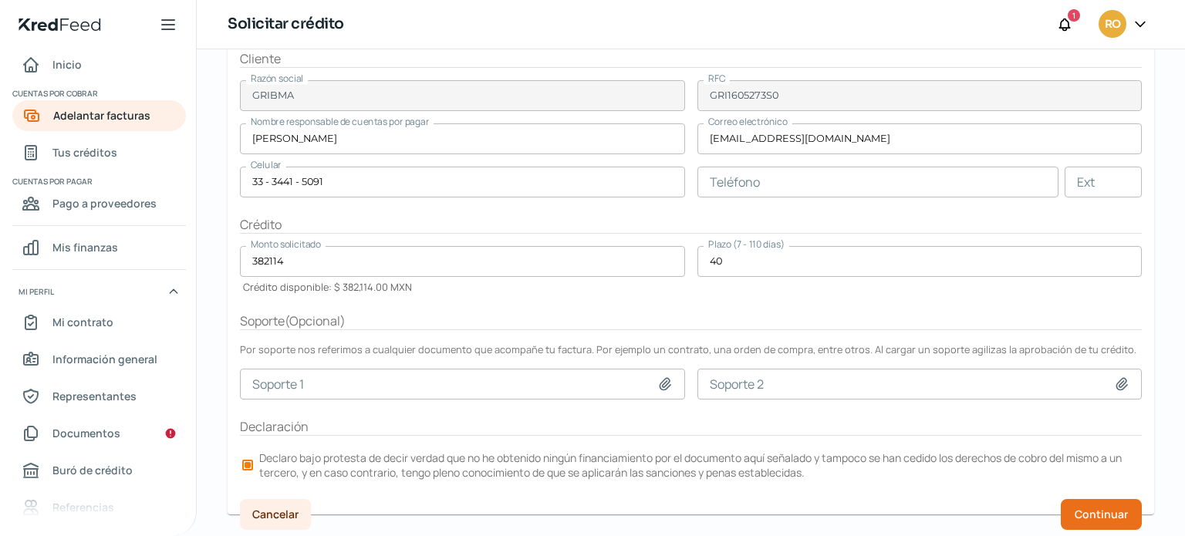
click at [775, 292] on form "Factura GR 1 factura De GRIBMA Ver factura Total menos impuestos $ 503,080.00 M…" at bounding box center [691, 217] width 927 height 593
click at [1080, 509] on span "Continuar" at bounding box center [1101, 514] width 53 height 11
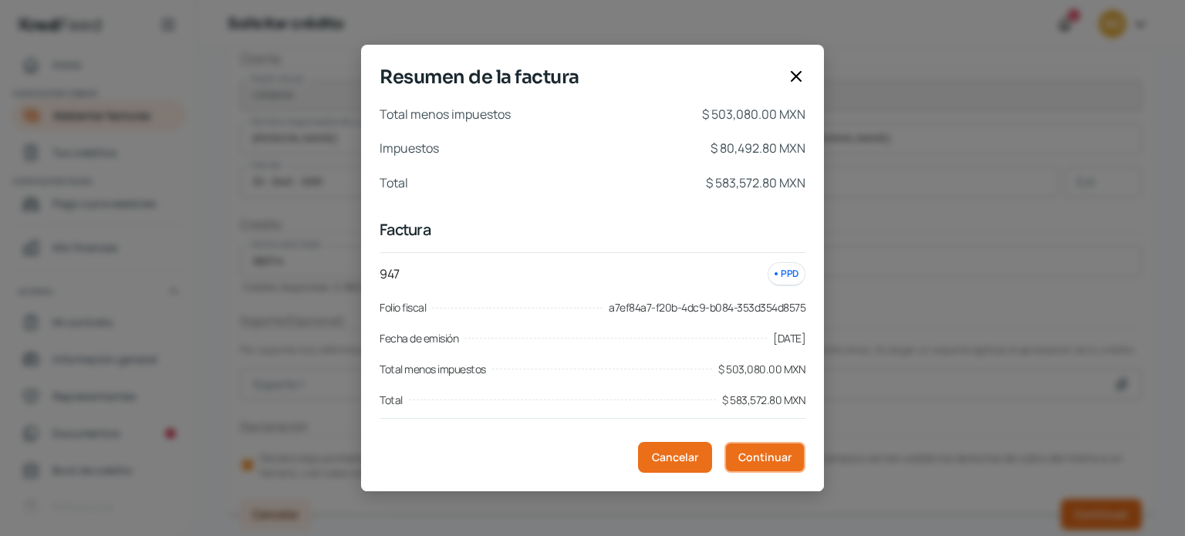
click at [787, 467] on button "Continuar" at bounding box center [765, 457] width 81 height 31
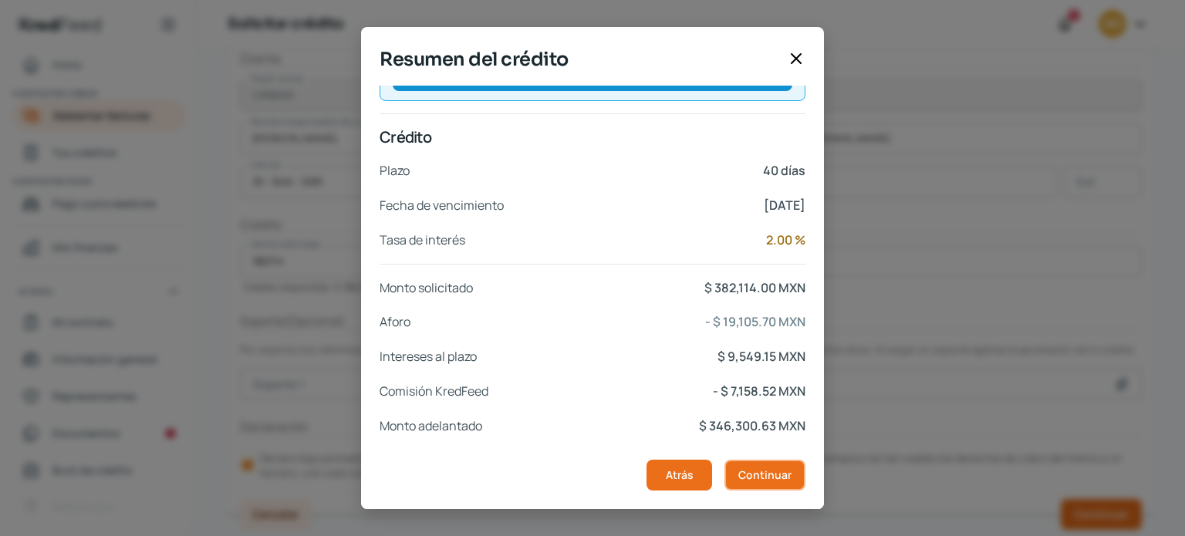
click at [762, 477] on span "Continuar" at bounding box center [765, 475] width 53 height 11
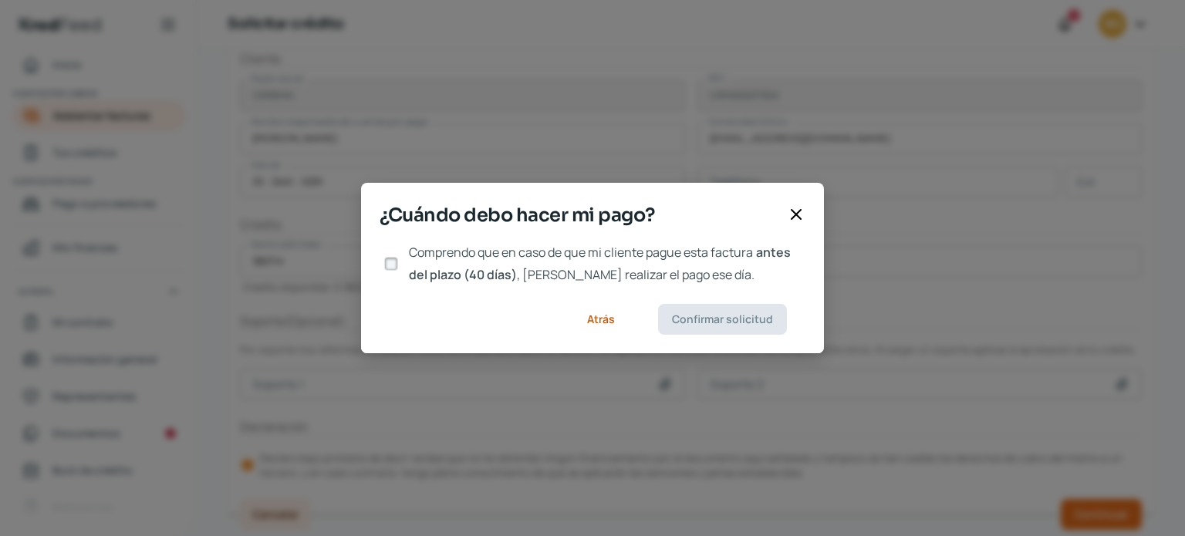
click at [386, 263] on input "Comprendo que en caso de que mi cliente pague esta factura antes del plazo (40 …" at bounding box center [391, 264] width 14 height 14
checkbox input "true"
click at [725, 325] on span "Confirmar solicitud" at bounding box center [722, 319] width 101 height 11
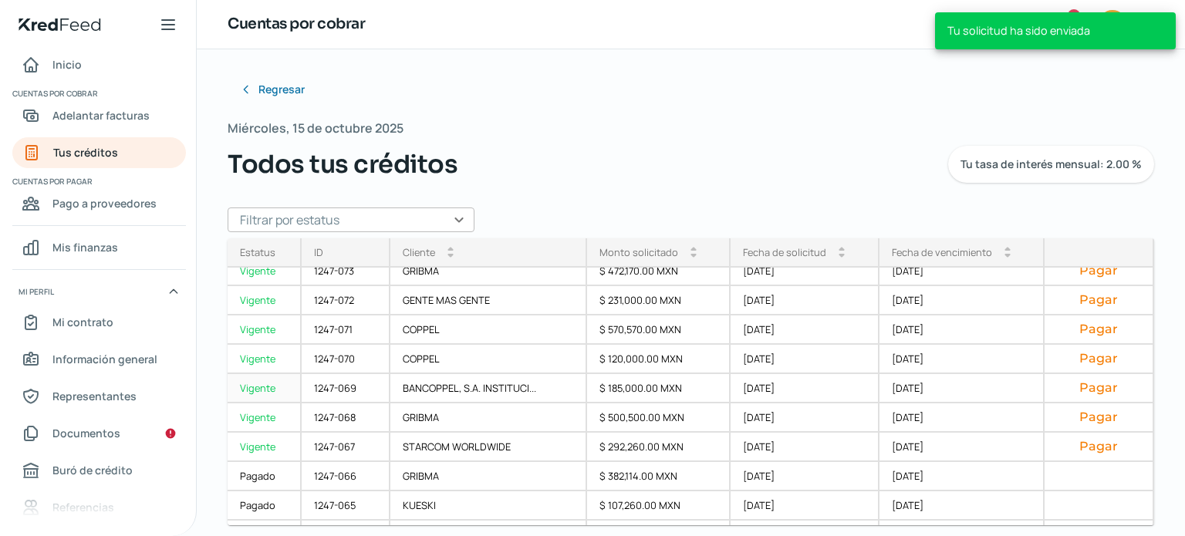
scroll to position [232, 0]
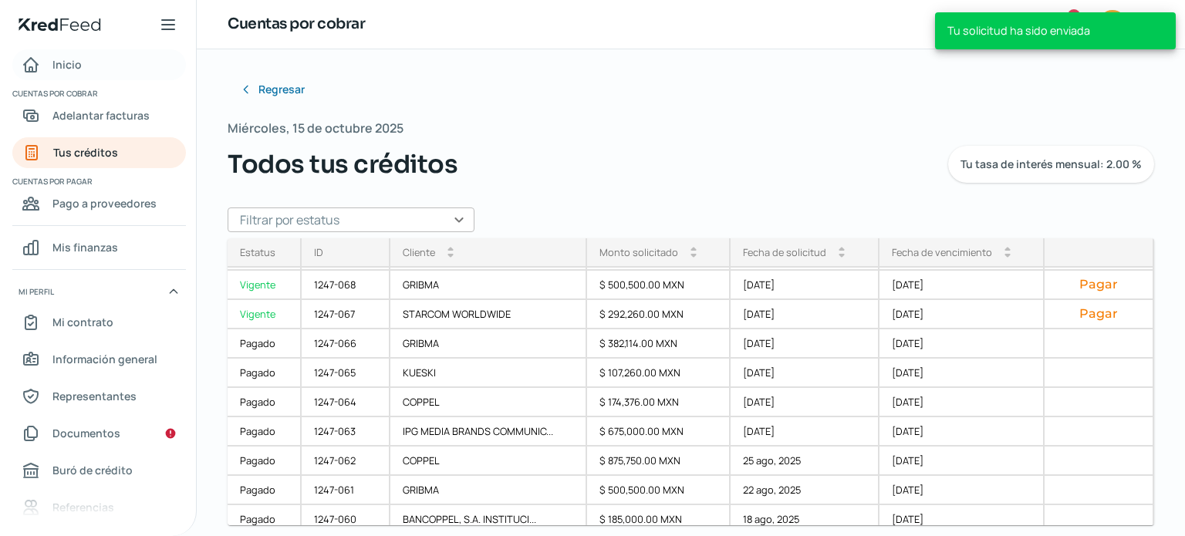
click at [79, 68] on span "Inicio" at bounding box center [66, 64] width 29 height 19
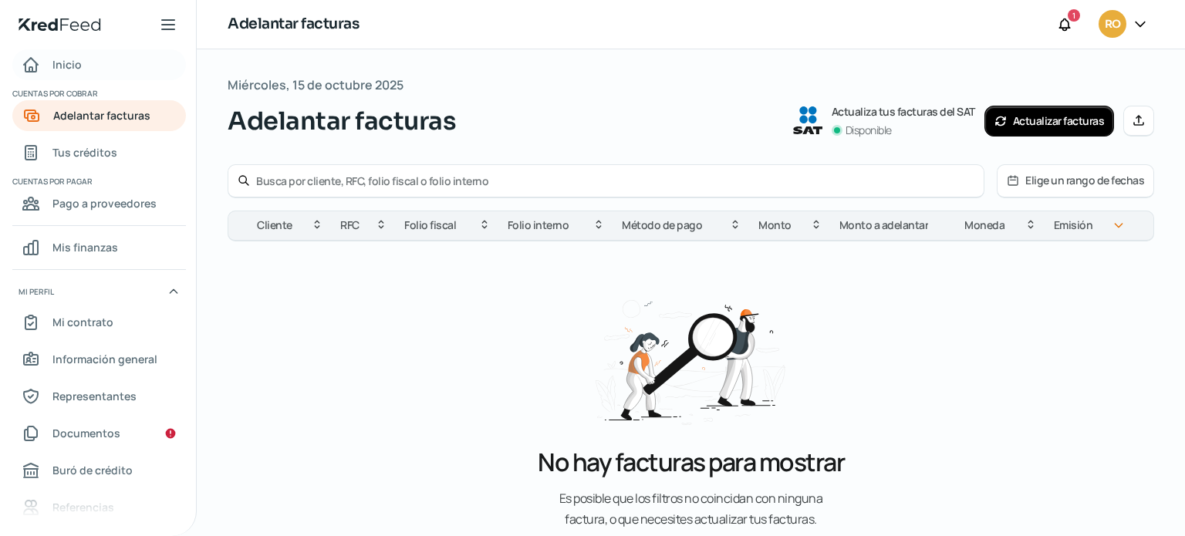
click at [42, 61] on div "Inicio" at bounding box center [52, 65] width 60 height 19
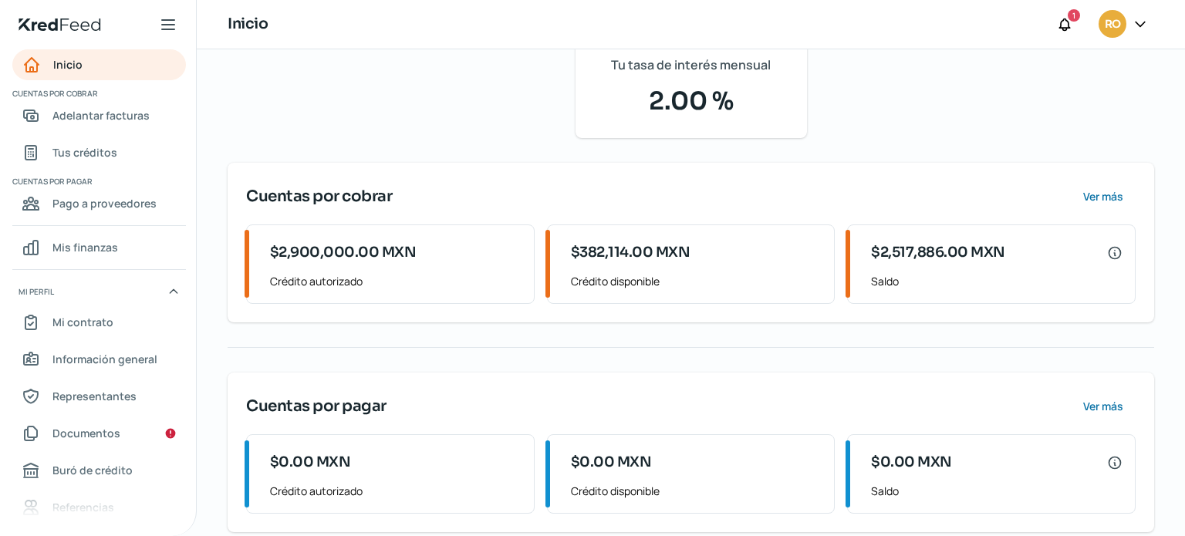
scroll to position [148, 0]
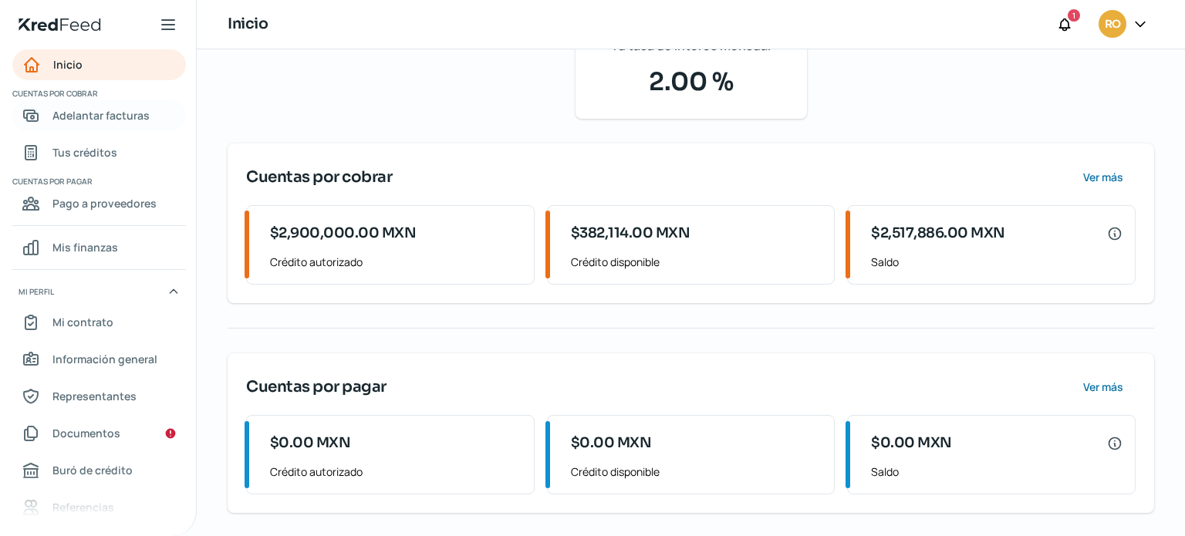
click at [123, 123] on span "Adelantar facturas" at bounding box center [100, 115] width 97 height 19
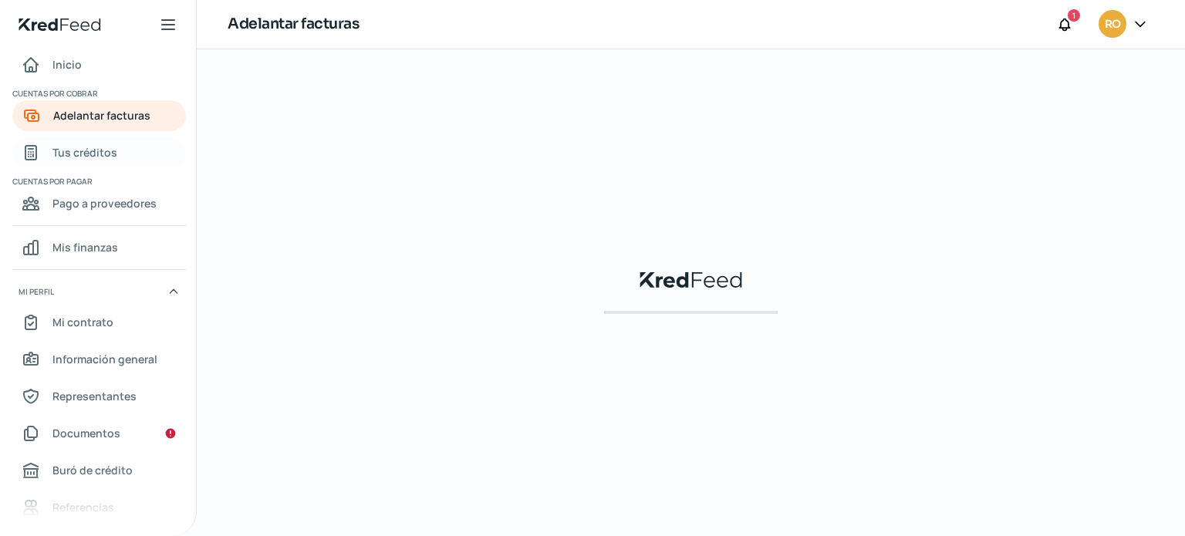
click at [60, 157] on span "Tus créditos" at bounding box center [84, 152] width 65 height 19
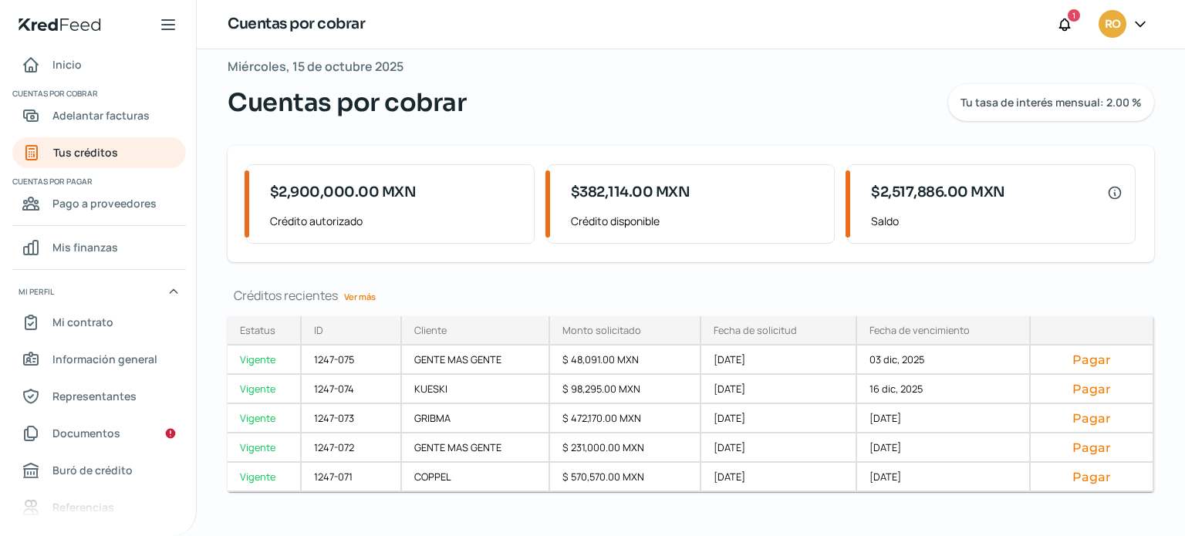
scroll to position [35, 0]
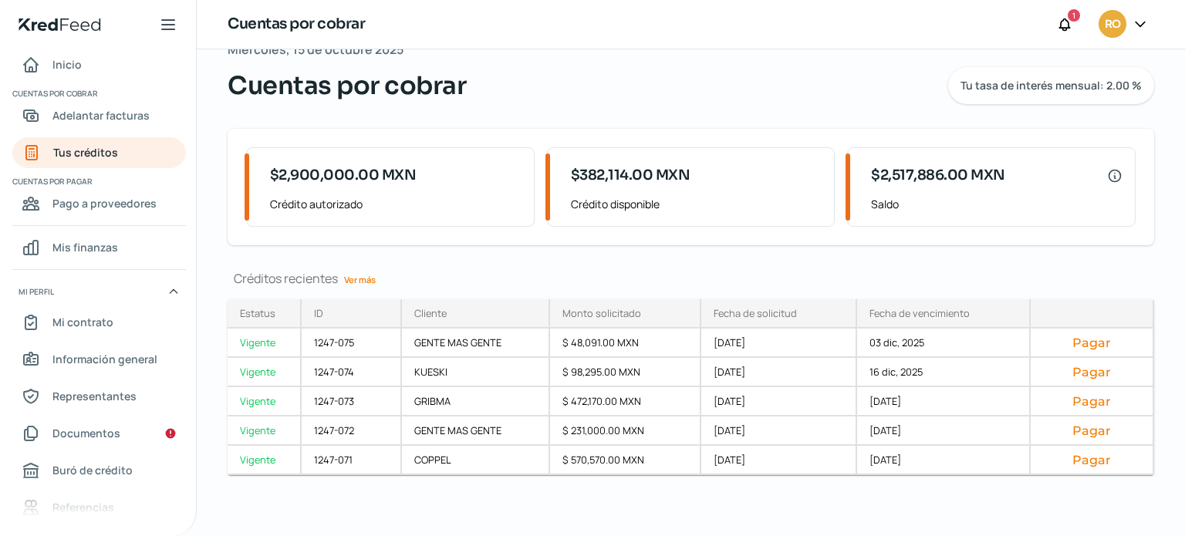
click at [357, 277] on link "Ver más" at bounding box center [360, 280] width 44 height 24
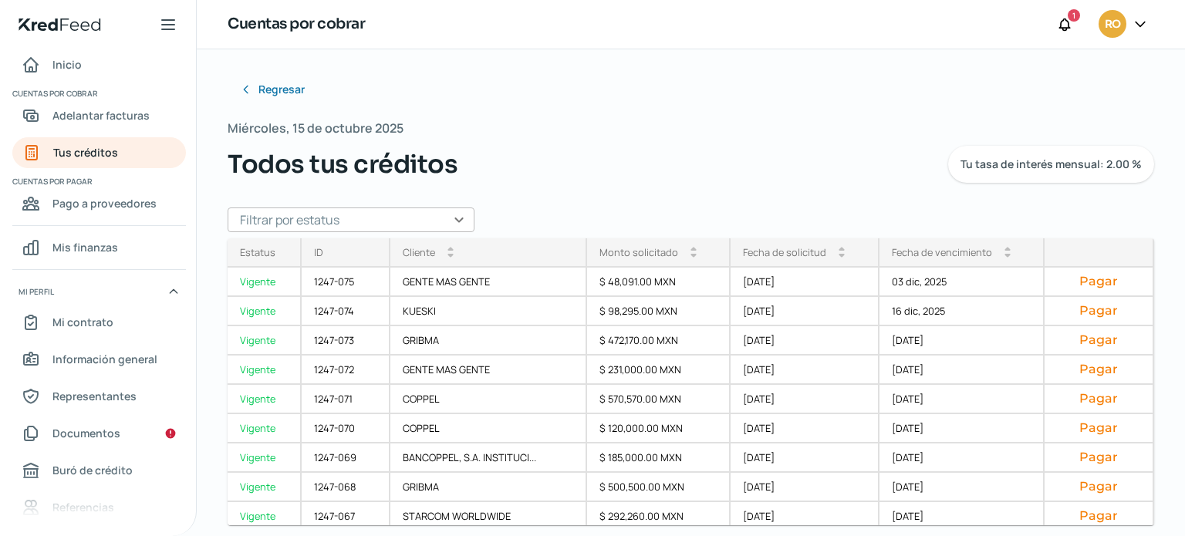
click at [670, 123] on div "Miércoles, 15 de octubre 2025 Todos tus créditos Tu tasa de interés mensual: 2.…" at bounding box center [691, 150] width 927 height 66
click at [811, 195] on div "Regresar Miércoles, 15 de octubre 2025 Todos tus créditos Tu tasa de interés me…" at bounding box center [691, 245] width 927 height 343
